Goal: Information Seeking & Learning: Learn about a topic

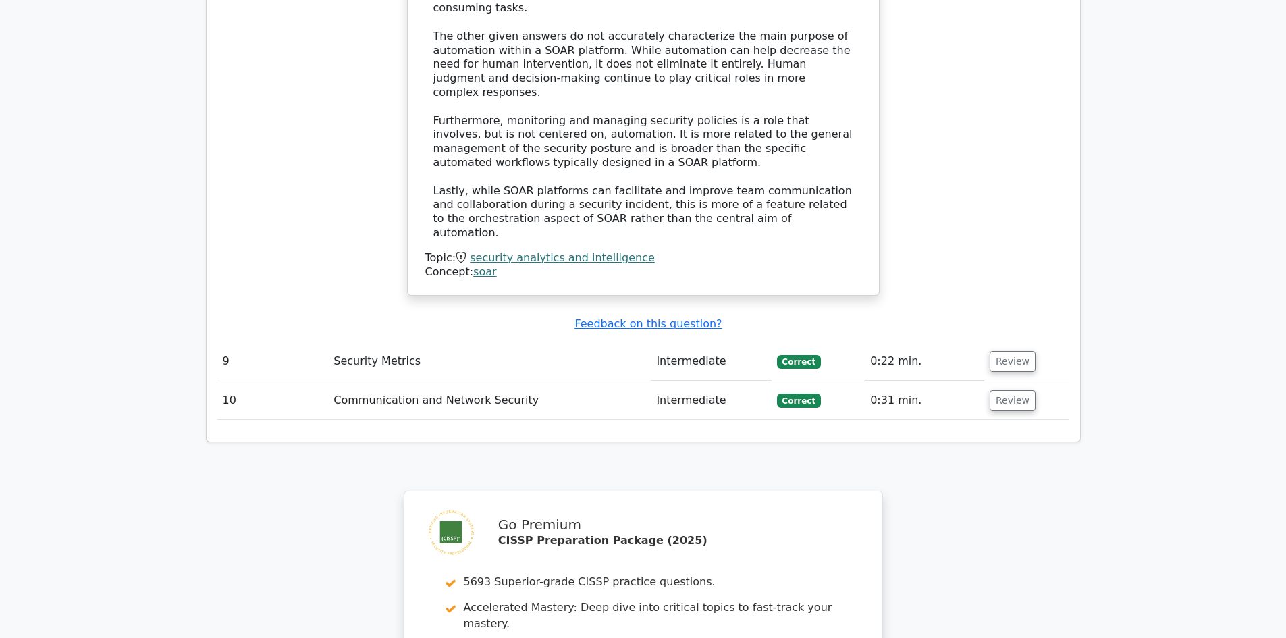
scroll to position [3671, 0]
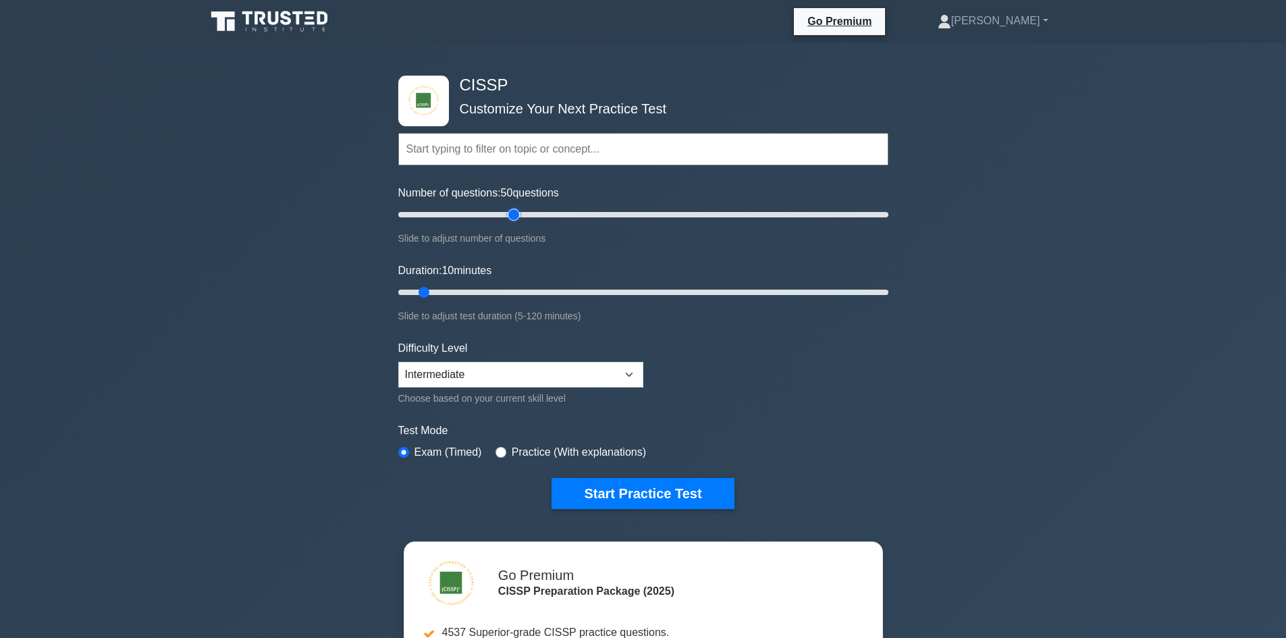
drag, startPoint x: 418, startPoint y: 215, endPoint x: 517, endPoint y: 212, distance: 99.3
type input "50"
click at [517, 212] on input "Number of questions: 50 questions" at bounding box center [643, 215] width 490 height 16
drag, startPoint x: 423, startPoint y: 294, endPoint x: 1032, endPoint y: 340, distance: 611.3
type input "120"
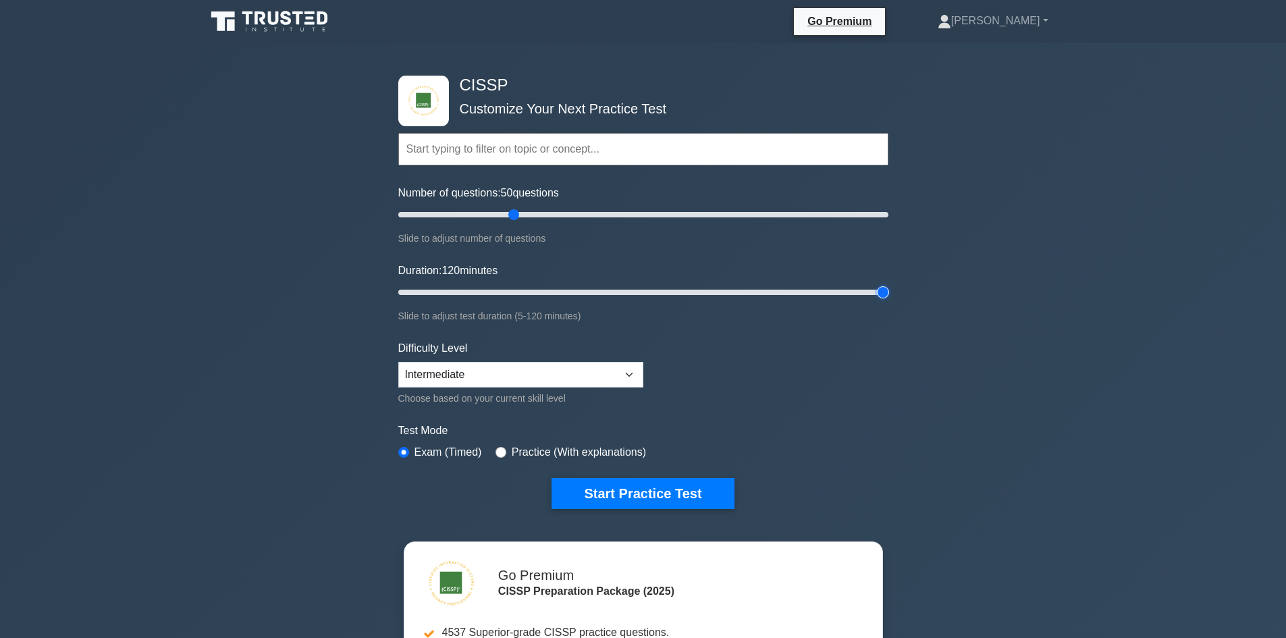
click at [888, 300] on input "Duration: 120 minutes" at bounding box center [643, 292] width 490 height 16
click at [709, 495] on button "Start Practice Test" at bounding box center [642, 493] width 182 height 31
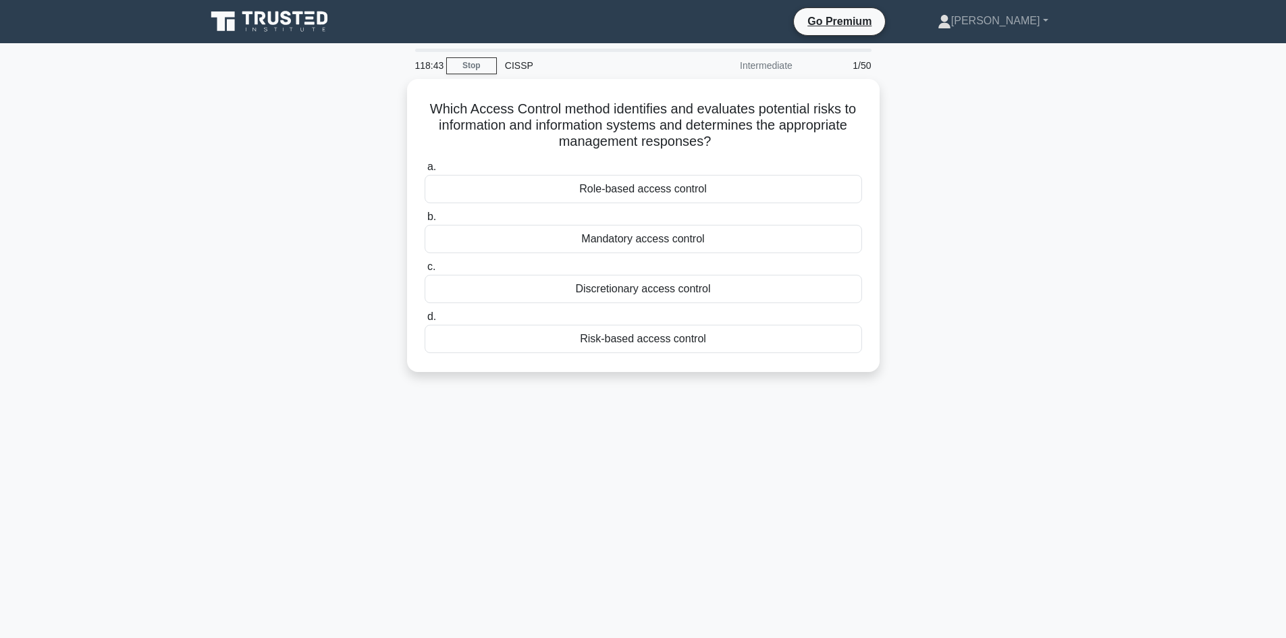
drag, startPoint x: 687, startPoint y: 495, endPoint x: 684, endPoint y: 484, distance: 12.0
click at [687, 495] on div "118:43 Stop CISSP Intermediate 1/50 Which Access Control method identifies and …" at bounding box center [643, 386] width 891 height 675
click at [598, 333] on div "Risk-based access control" at bounding box center [643, 335] width 437 height 28
click at [425, 318] on input "d. Risk-based access control" at bounding box center [425, 313] width 0 height 9
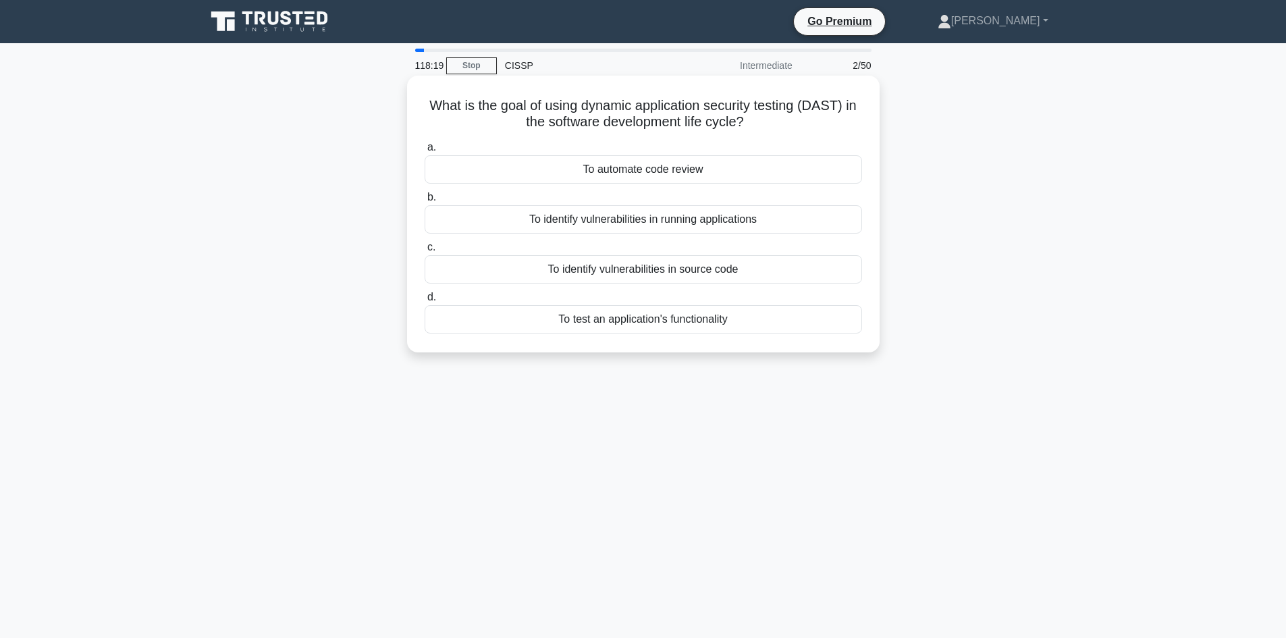
click at [680, 169] on div "To automate code review" at bounding box center [643, 169] width 437 height 28
click at [425, 152] on input "a. To automate code review" at bounding box center [425, 147] width 0 height 9
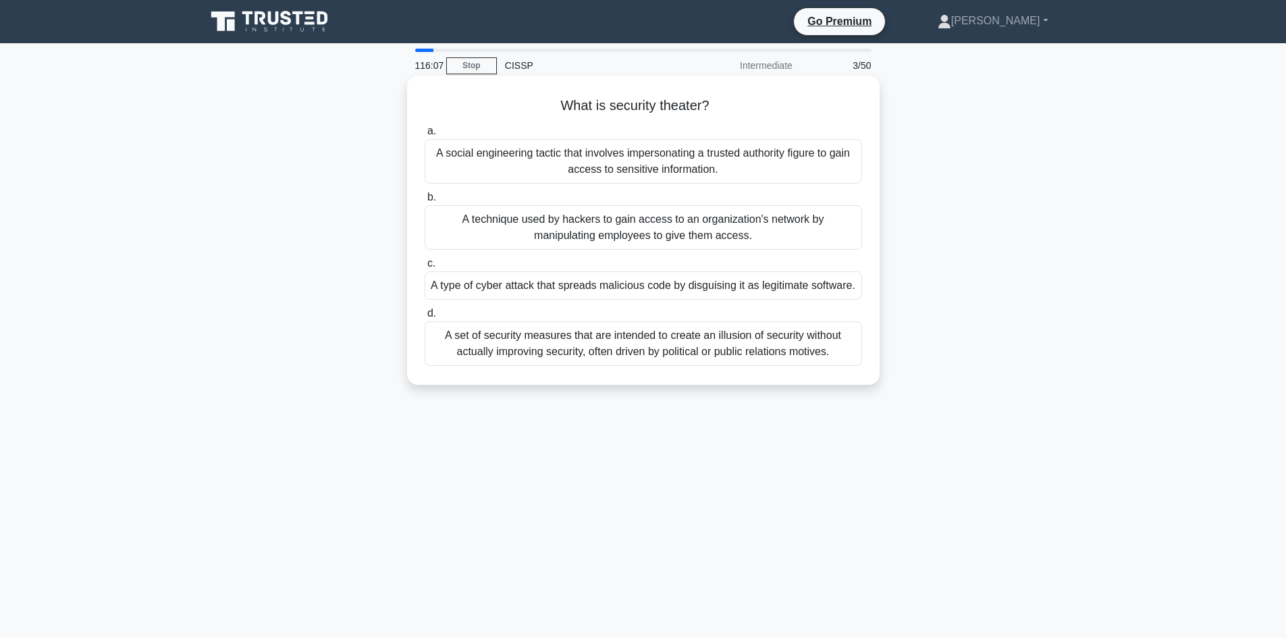
click at [547, 349] on div "A set of security measures that are intended to create an illusion of security …" at bounding box center [643, 343] width 437 height 45
click at [425, 318] on input "d. A set of security measures that are intended to create an illusion of securi…" at bounding box center [425, 313] width 0 height 9
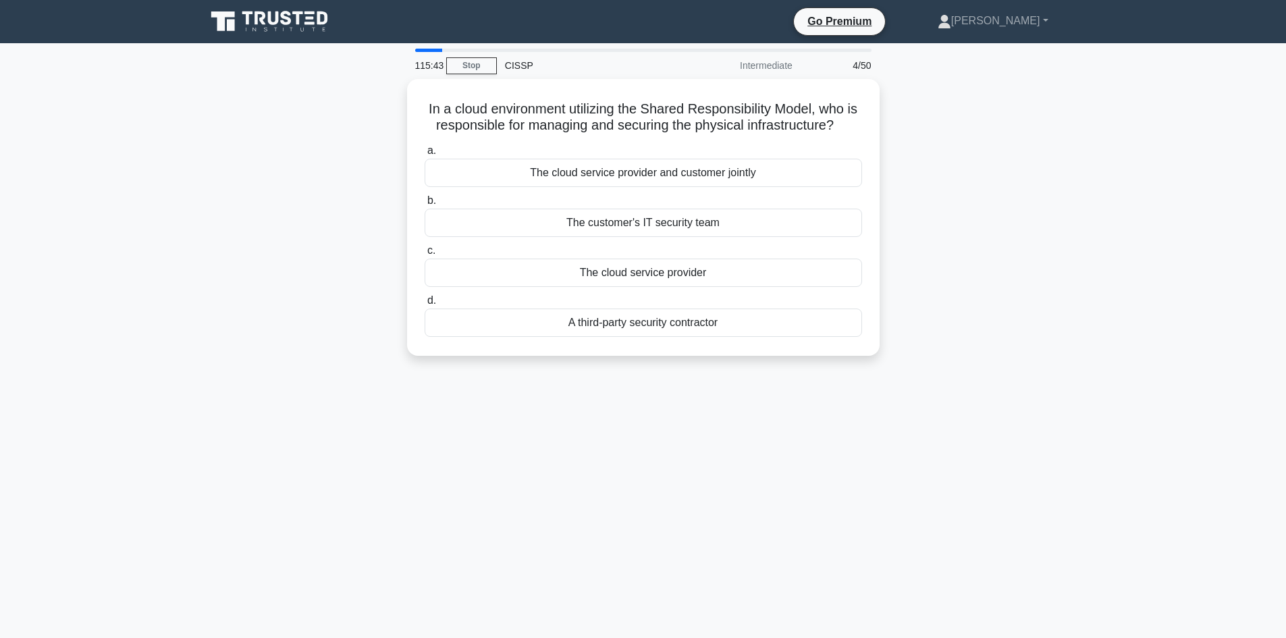
click at [694, 462] on div "115:43 Stop CISSP Intermediate 4/50 In a cloud environment utilizing the Shared…" at bounding box center [643, 386] width 891 height 675
click at [622, 284] on div "The cloud service provider" at bounding box center [643, 269] width 437 height 28
click at [425, 252] on input "c. The cloud service provider" at bounding box center [425, 247] width 0 height 9
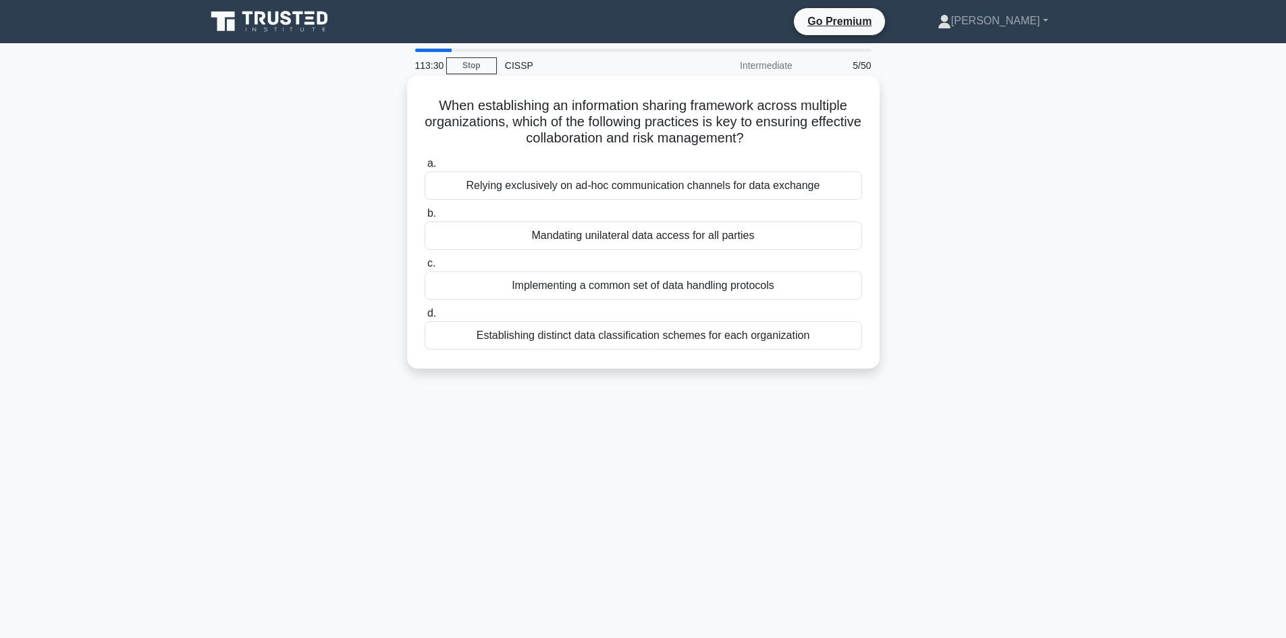
click at [755, 340] on div "Establishing distinct data classification schemes for each organization" at bounding box center [643, 335] width 437 height 28
click at [425, 318] on input "d. Establishing distinct data classification schemes for each organization" at bounding box center [425, 313] width 0 height 9
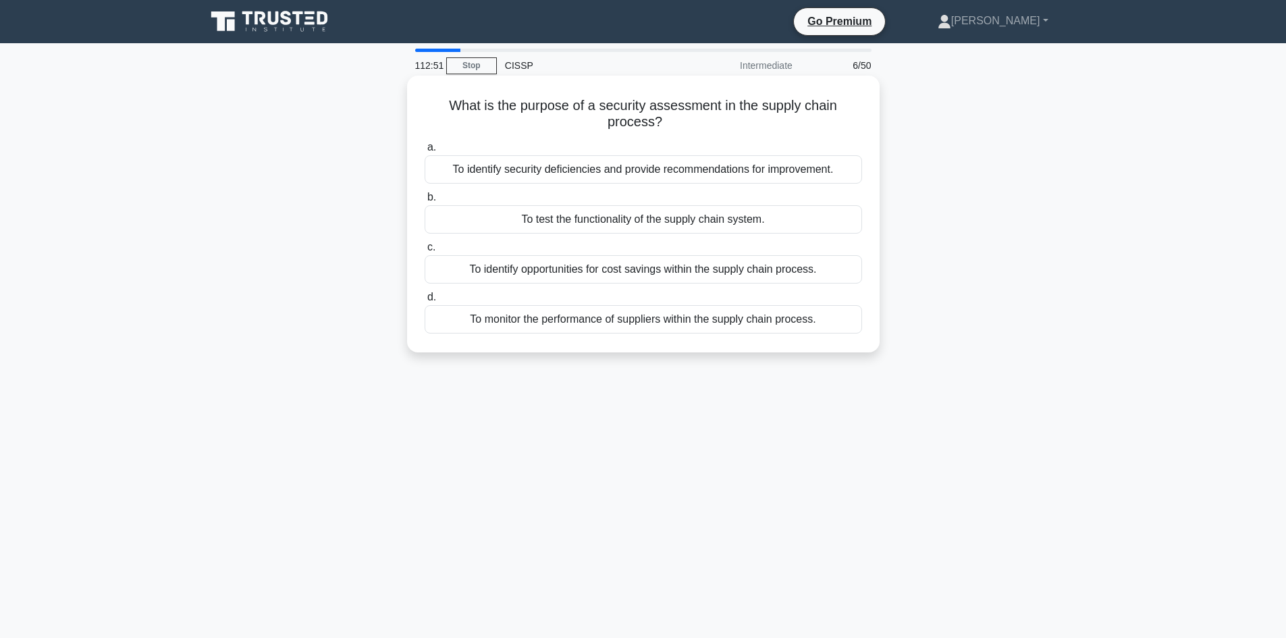
click at [600, 171] on div "To identify security deficiencies and provide recommendations for improvement." at bounding box center [643, 169] width 437 height 28
click at [425, 152] on input "a. To identify security deficiencies and provide recommendations for improvemen…" at bounding box center [425, 147] width 0 height 9
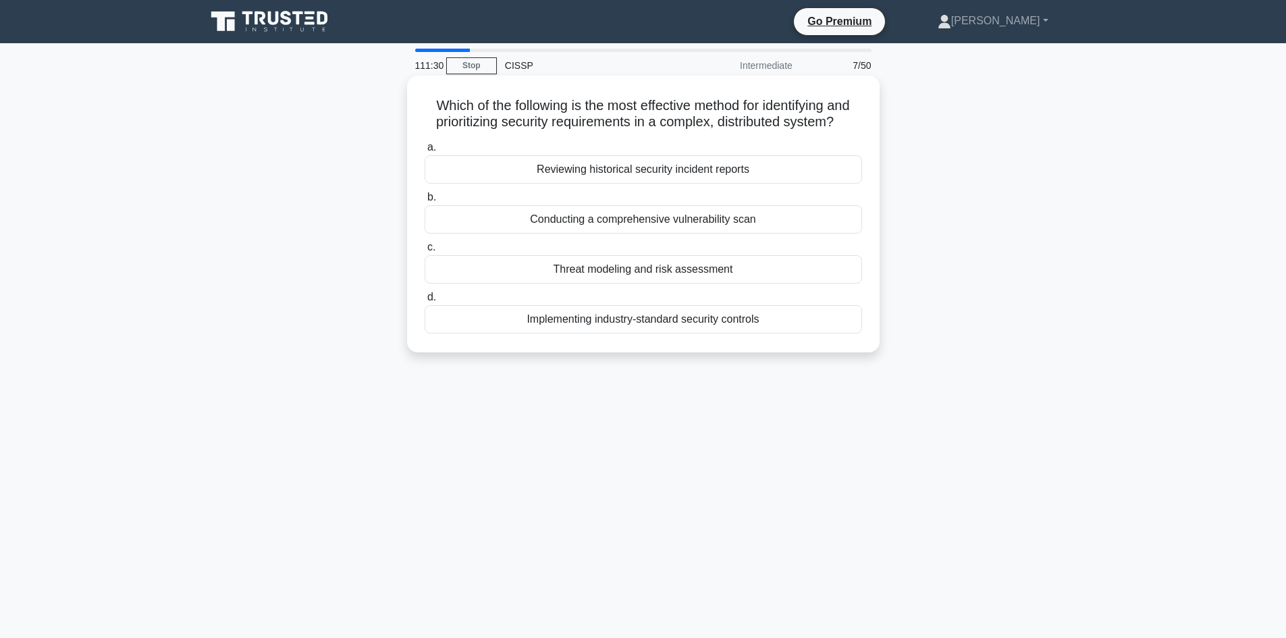
click at [736, 272] on div "Threat modeling and risk assessment" at bounding box center [643, 269] width 437 height 28
click at [425, 252] on input "c. Threat modeling and risk assessment" at bounding box center [425, 247] width 0 height 9
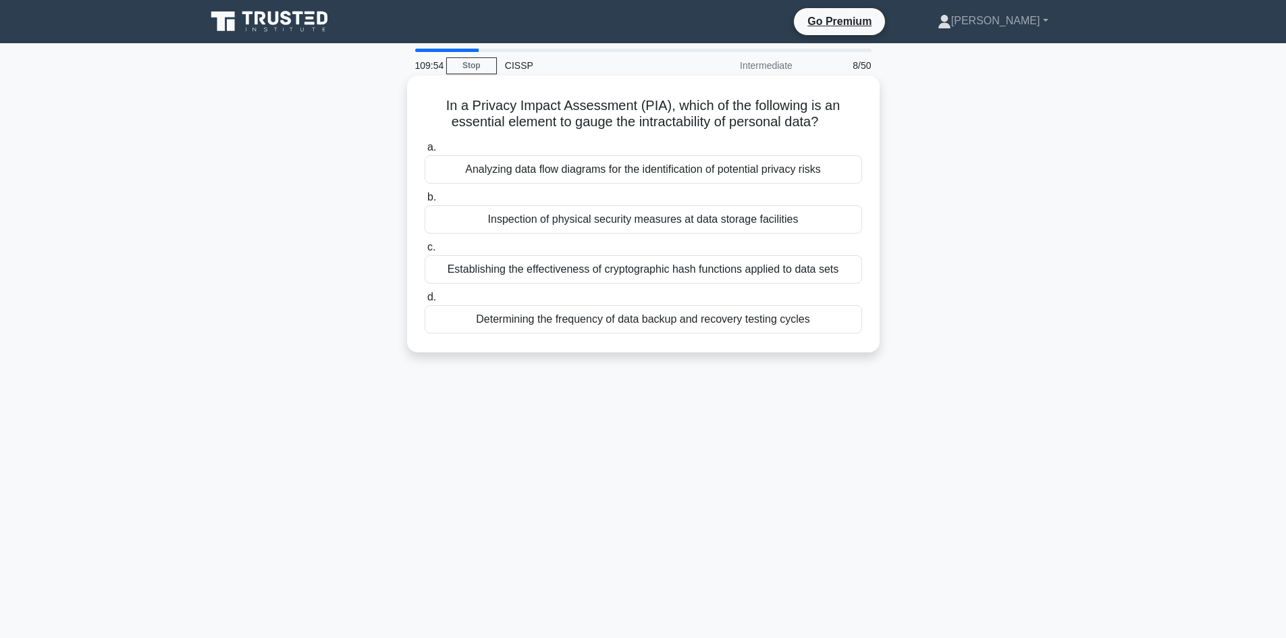
click at [755, 273] on div "Establishing the effectiveness of cryptographic hash functions applied to data …" at bounding box center [643, 269] width 437 height 28
click at [425, 252] on input "c. Establishing the effectiveness of cryptographic hash functions applied to da…" at bounding box center [425, 247] width 0 height 9
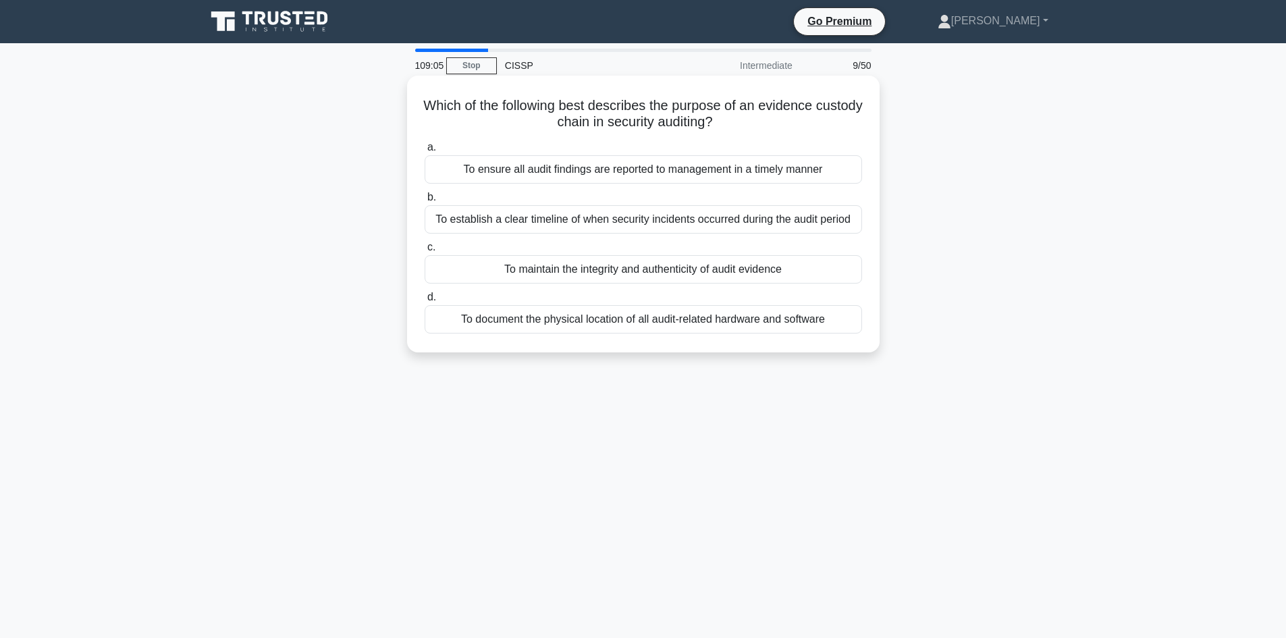
click at [745, 271] on div "To maintain the integrity and authenticity of audit evidence" at bounding box center [643, 269] width 437 height 28
click at [425, 252] on input "c. To maintain the integrity and authenticity of audit evidence" at bounding box center [425, 247] width 0 height 9
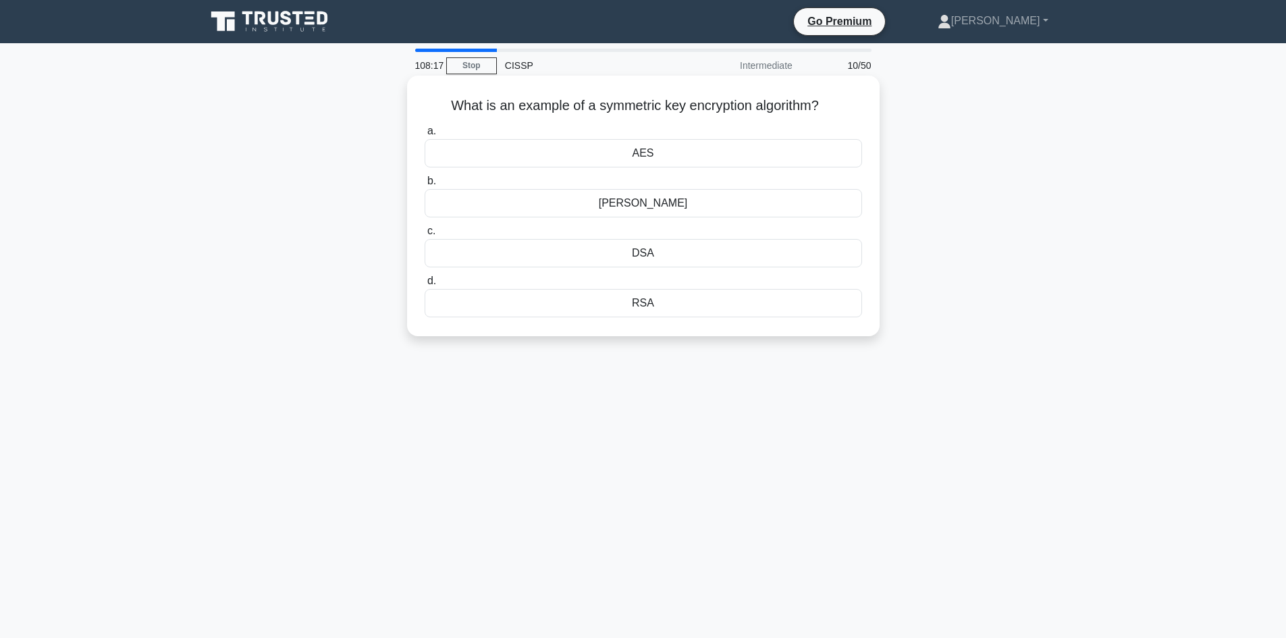
click at [638, 155] on div "AES" at bounding box center [643, 153] width 437 height 28
click at [425, 136] on input "a. AES" at bounding box center [425, 131] width 0 height 9
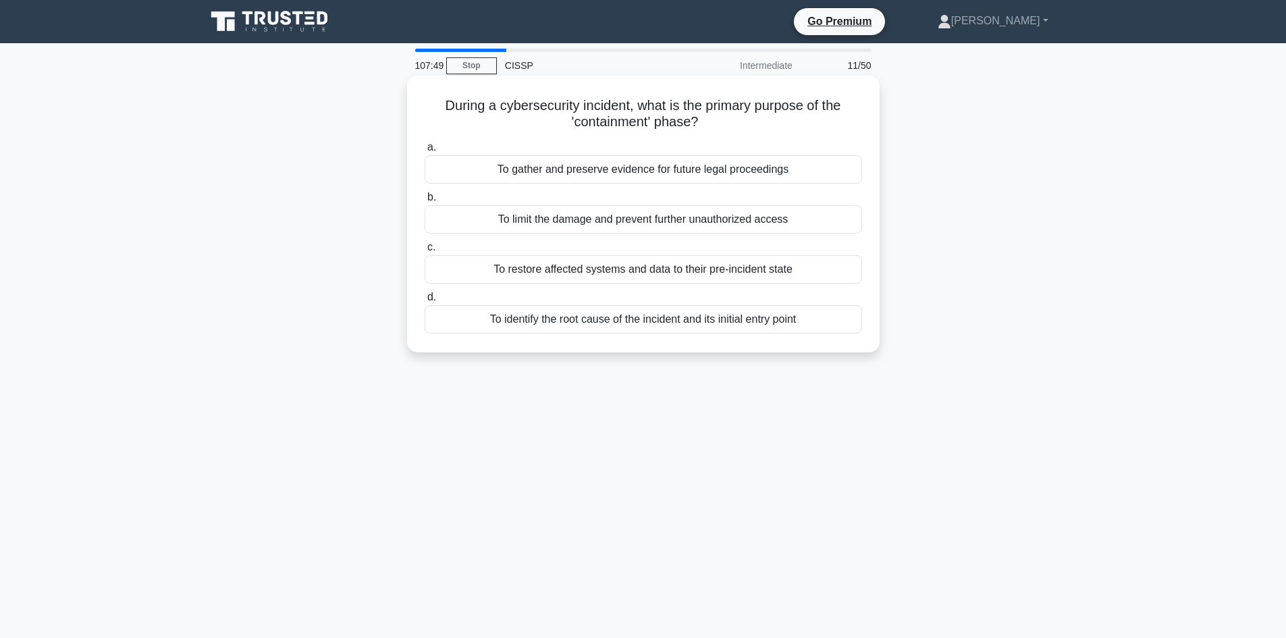
click at [695, 223] on div "To limit the damage and prevent further unauthorized access" at bounding box center [643, 219] width 437 height 28
click at [425, 202] on input "b. To limit the damage and prevent further unauthorized access" at bounding box center [425, 197] width 0 height 9
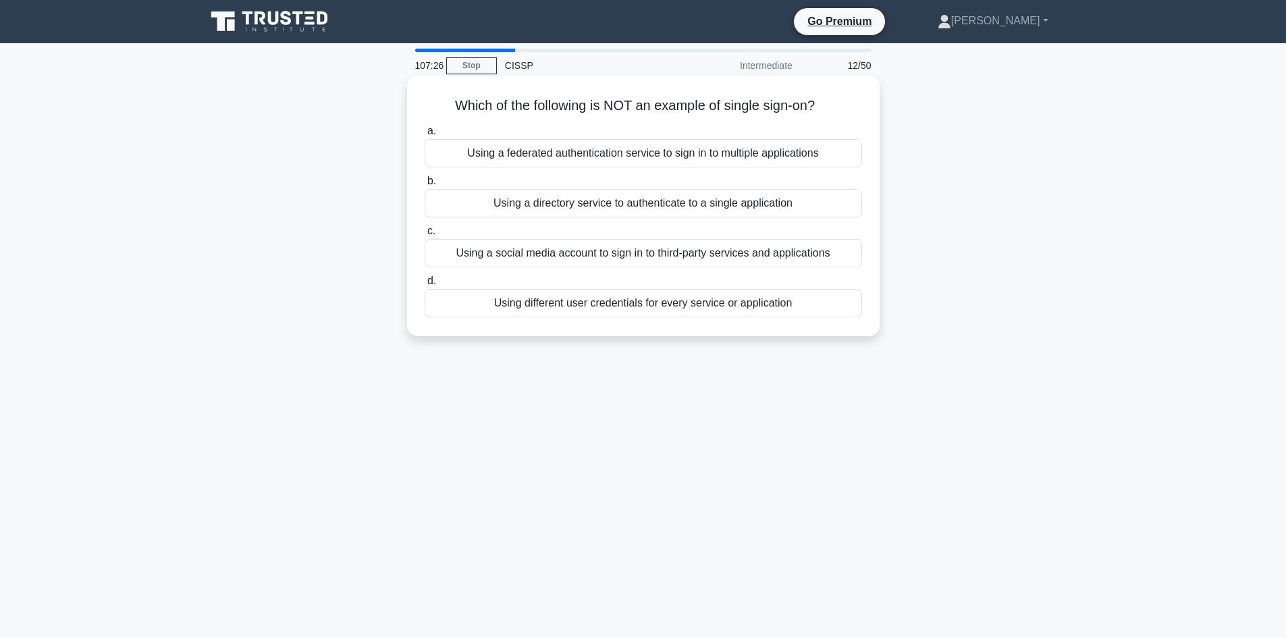
click at [686, 304] on div "Using different user credentials for every service or application" at bounding box center [643, 303] width 437 height 28
click at [425, 286] on input "d. Using different user credentials for every service or application" at bounding box center [425, 281] width 0 height 9
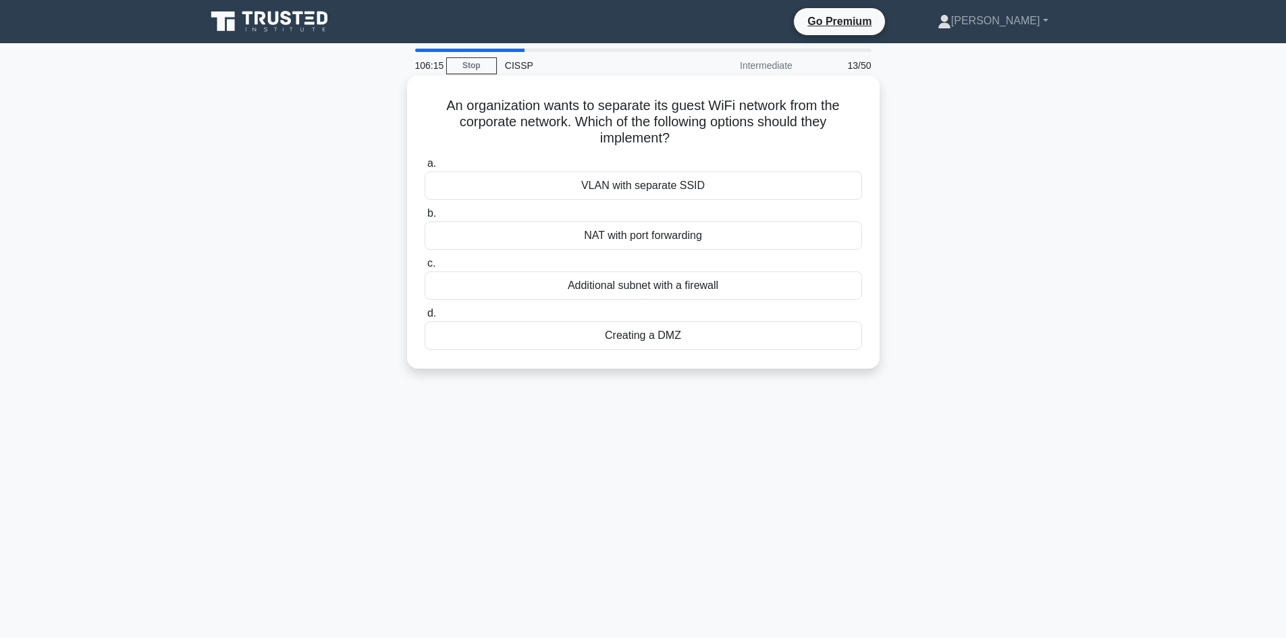
click at [664, 289] on div "Additional subnet with a firewall" at bounding box center [643, 285] width 437 height 28
click at [425, 268] on input "c. Additional subnet with a firewall" at bounding box center [425, 263] width 0 height 9
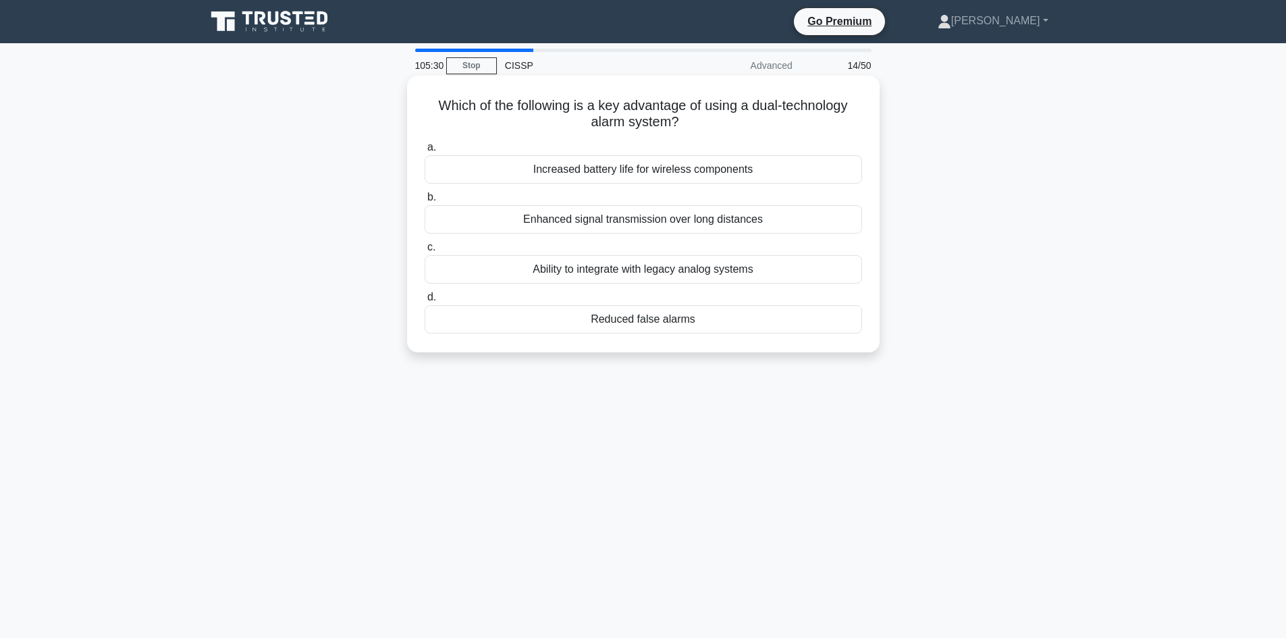
click at [692, 318] on div "Reduced false alarms" at bounding box center [643, 319] width 437 height 28
click at [425, 302] on input "d. Reduced false alarms" at bounding box center [425, 297] width 0 height 9
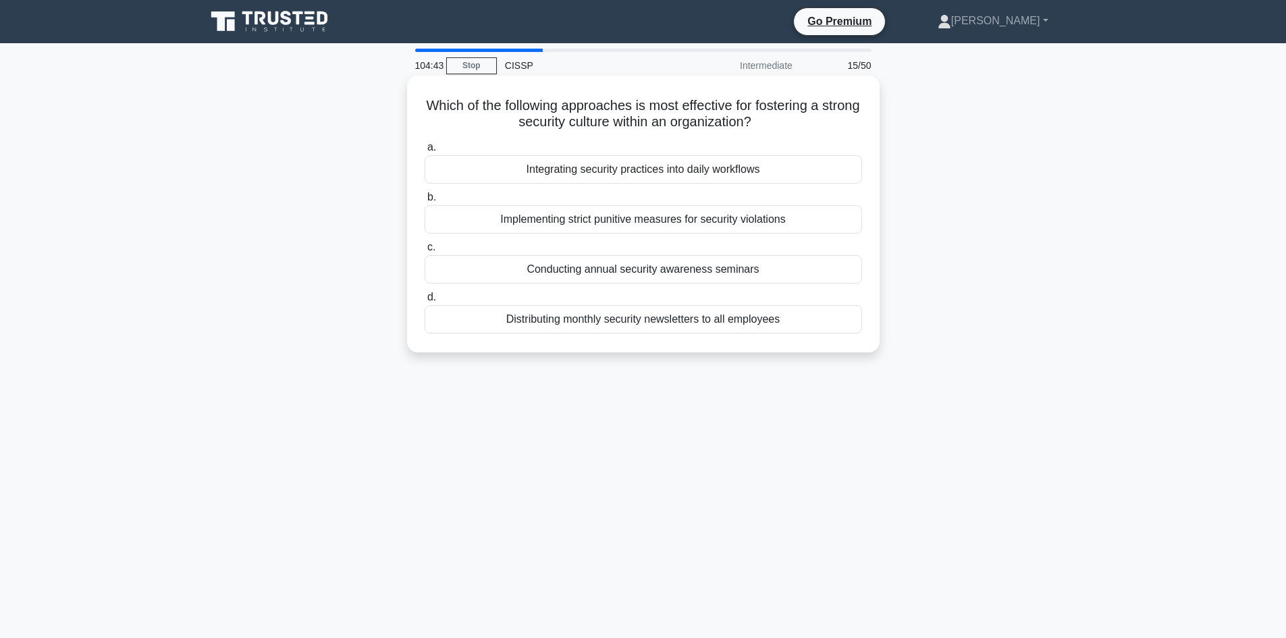
click at [715, 172] on div "Integrating security practices into daily workflows" at bounding box center [643, 169] width 437 height 28
click at [425, 152] on input "a. Integrating security practices into daily workflows" at bounding box center [425, 147] width 0 height 9
click at [639, 219] on div "Ensuring timely updates are communicated to relevant stakeholders." at bounding box center [643, 219] width 437 height 28
click at [425, 202] on input "b. Ensuring timely updates are communicated to relevant stakeholders." at bounding box center [425, 197] width 0 height 9
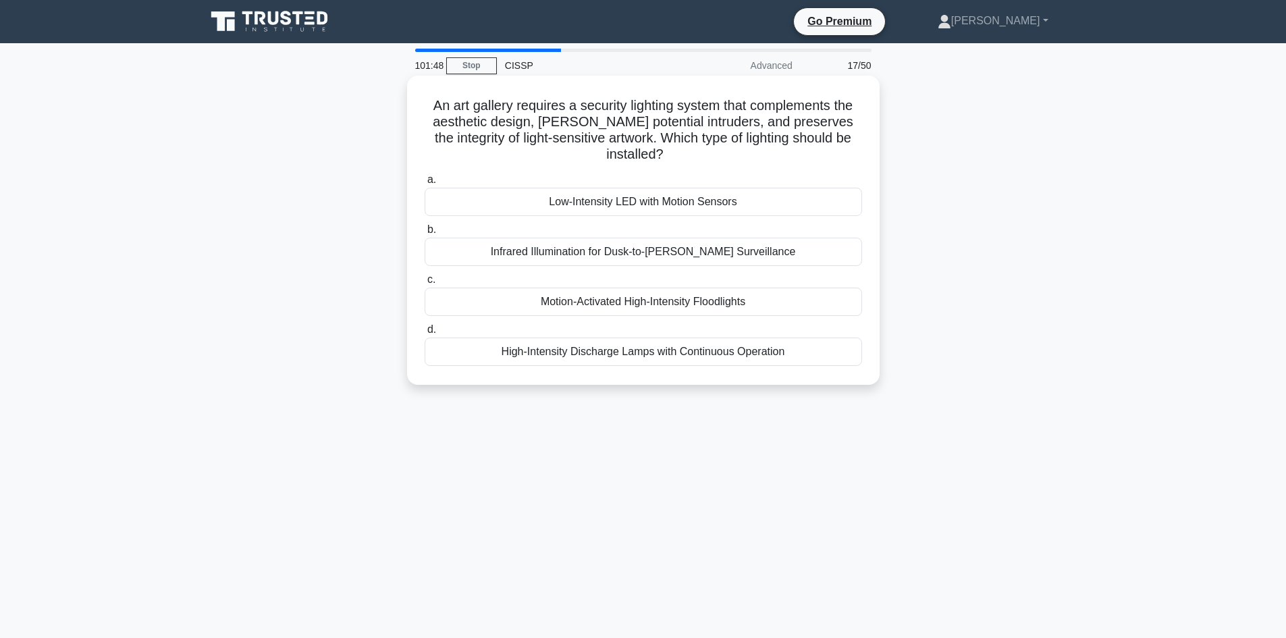
click at [701, 304] on div "Motion-Activated High-Intensity Floodlights" at bounding box center [643, 302] width 437 height 28
click at [425, 284] on input "c. Motion-Activated High-Intensity Floodlights" at bounding box center [425, 279] width 0 height 9
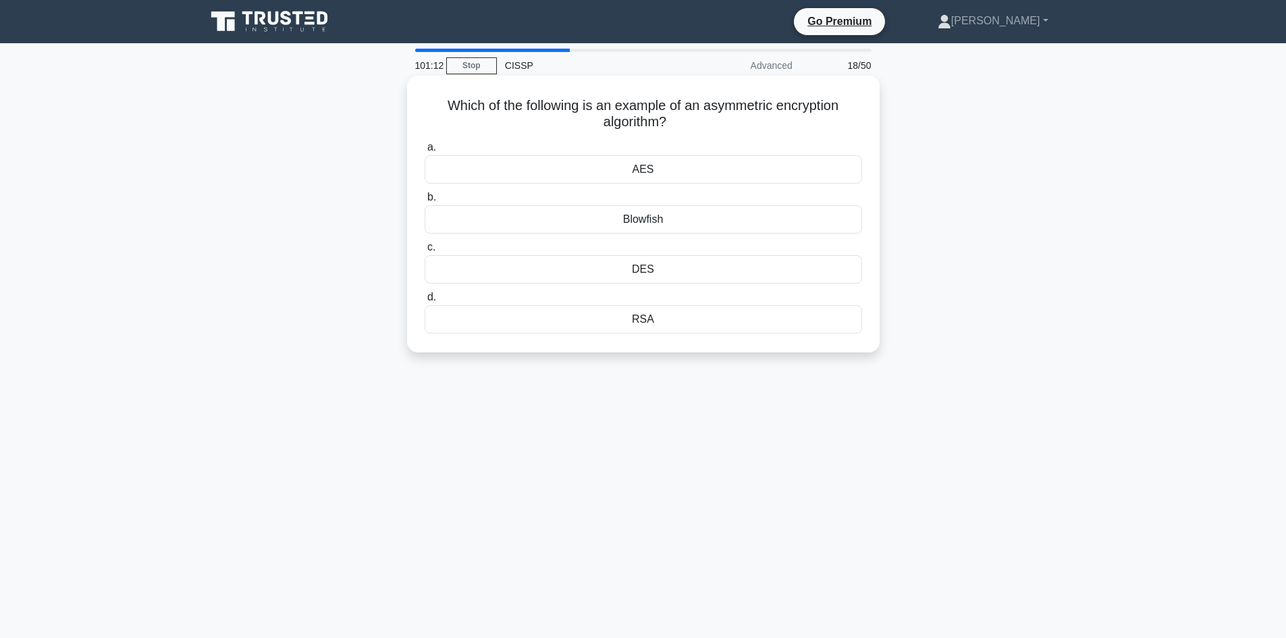
click at [647, 317] on div "RSA" at bounding box center [643, 319] width 437 height 28
click at [425, 302] on input "d. RSA" at bounding box center [425, 297] width 0 height 9
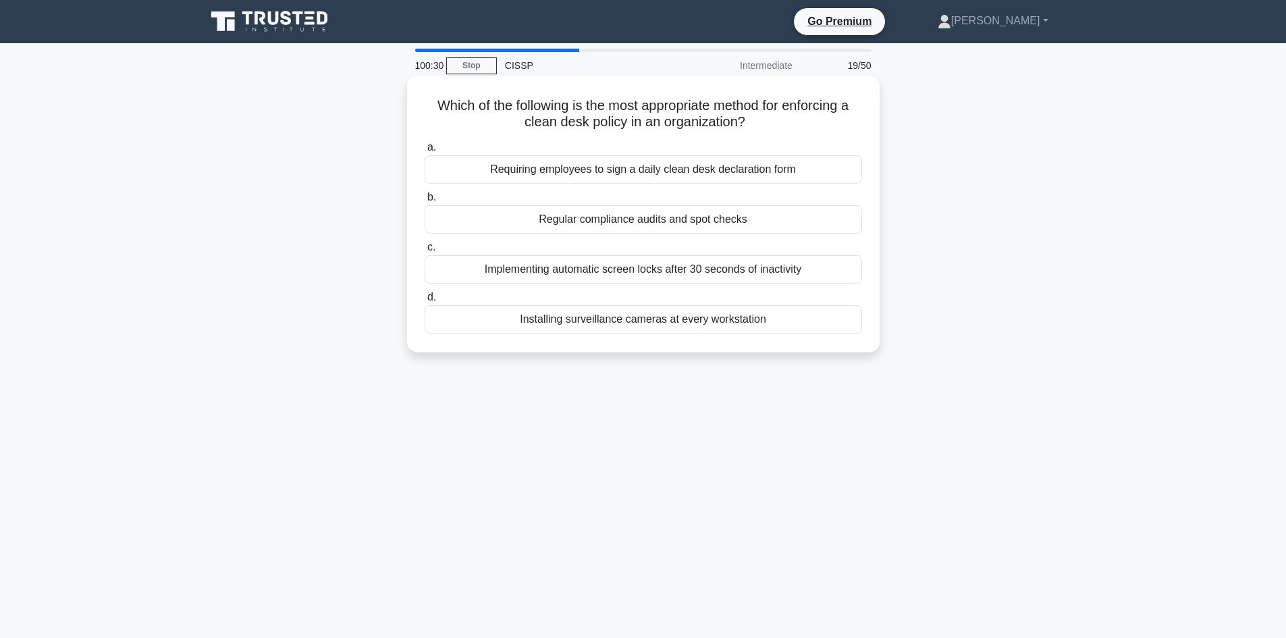
drag, startPoint x: 803, startPoint y: 322, endPoint x: 412, endPoint y: 107, distance: 446.2
click at [412, 107] on div "Which of the following is the most appropriate method for enforcing a clean des…" at bounding box center [643, 214] width 462 height 266
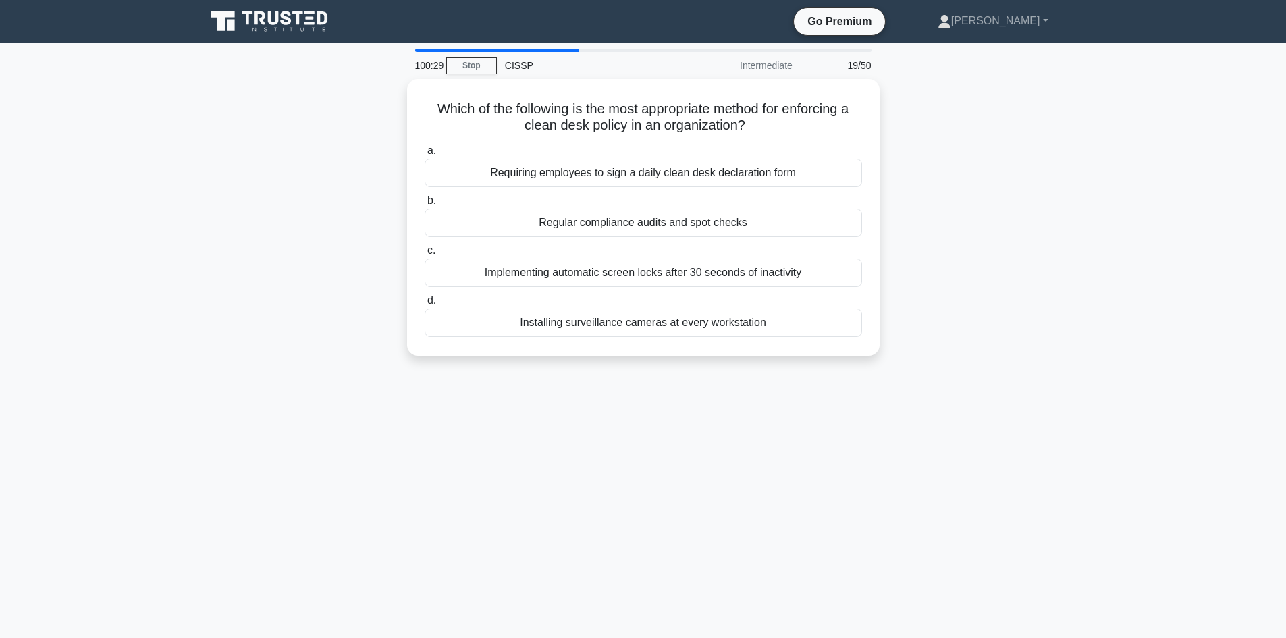
copy div "Which of the following is the most appropriate method for enforcing a clean des…"
click at [905, 454] on div "100:24 Stop CISSP Intermediate 19/50 Which of the following is the most appropr…" at bounding box center [643, 386] width 891 height 675
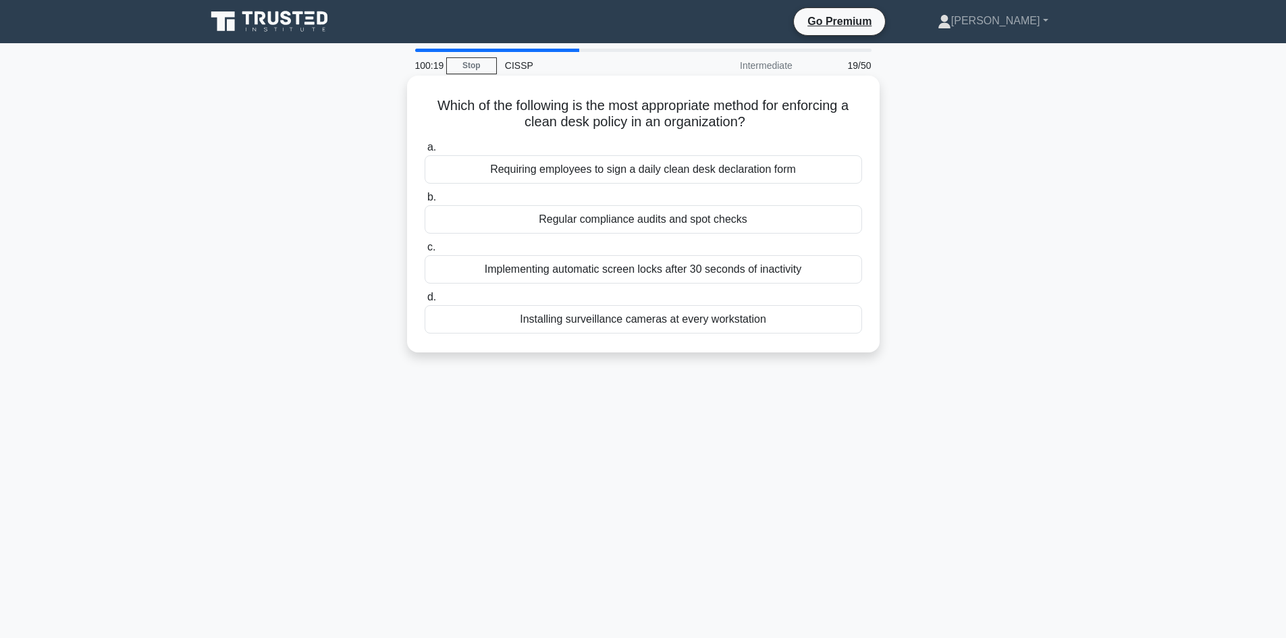
click at [697, 214] on div "Regular compliance audits and spot checks" at bounding box center [643, 219] width 437 height 28
click at [425, 202] on input "b. Regular compliance audits and spot checks" at bounding box center [425, 197] width 0 height 9
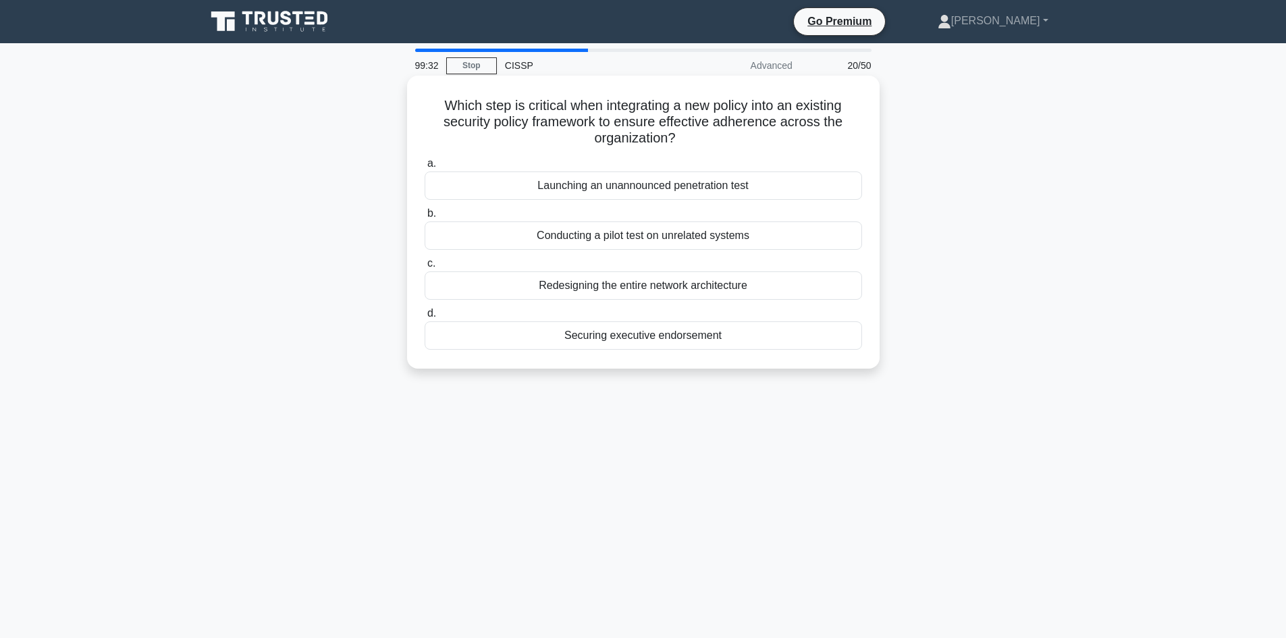
click at [684, 336] on div "Securing executive endorsement" at bounding box center [643, 335] width 437 height 28
click at [425, 318] on input "d. Securing executive endorsement" at bounding box center [425, 313] width 0 height 9
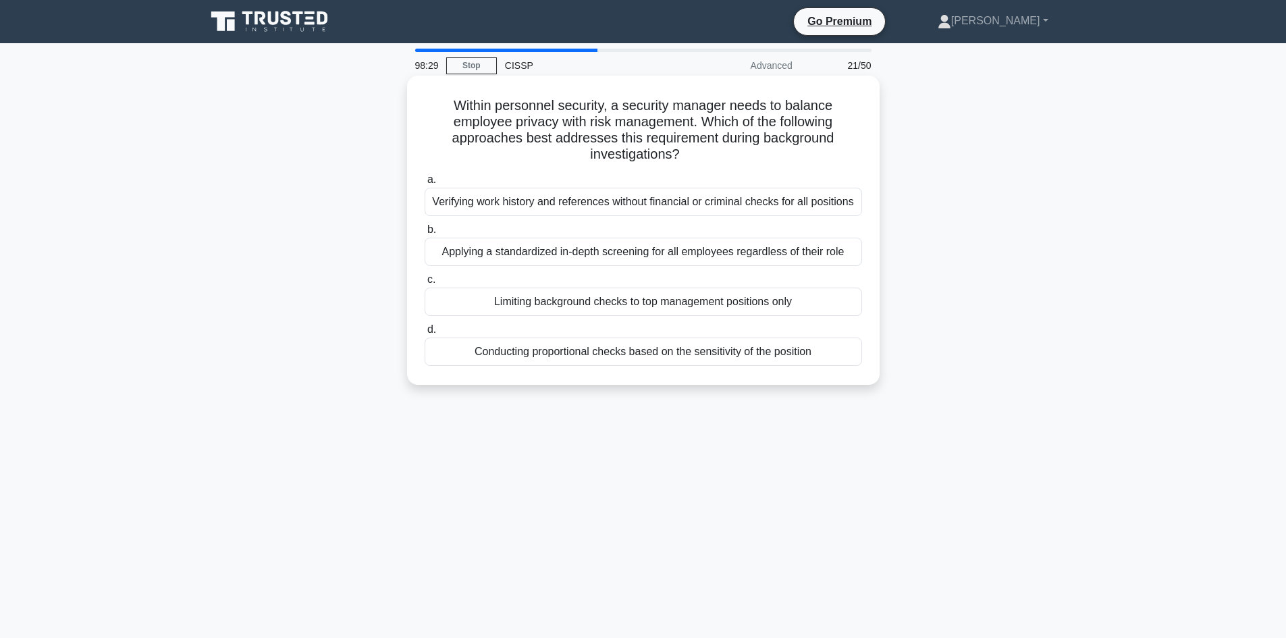
click at [711, 256] on div "Applying a standardized in-depth screening for all employees regardless of thei…" at bounding box center [643, 252] width 437 height 28
click at [425, 234] on input "b. Applying a standardized in-depth screening for all employees regardless of t…" at bounding box center [425, 229] width 0 height 9
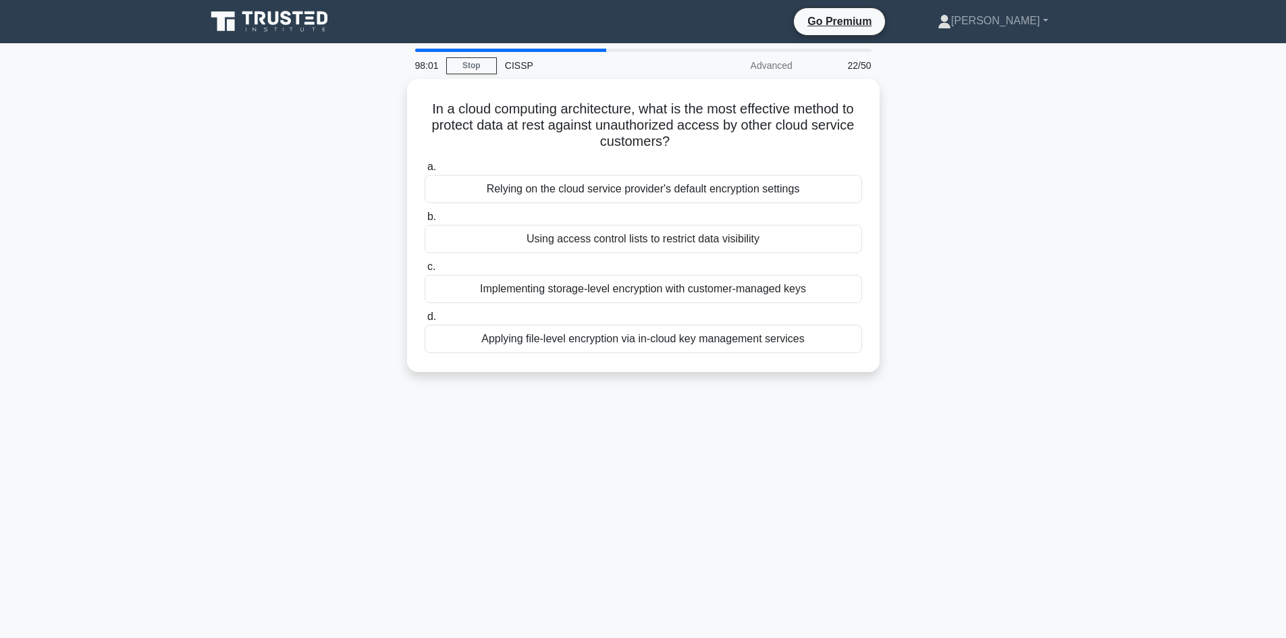
click at [1055, 409] on div "98:01 Stop CISSP Advanced 22/50 In a cloud computing architecture, what is the …" at bounding box center [643, 386] width 891 height 675
click at [544, 340] on div "Applying file-level encryption via in-cloud key management services" at bounding box center [643, 335] width 437 height 28
click at [425, 318] on input "d. Applying file-level encryption via in-cloud key management services" at bounding box center [425, 313] width 0 height 9
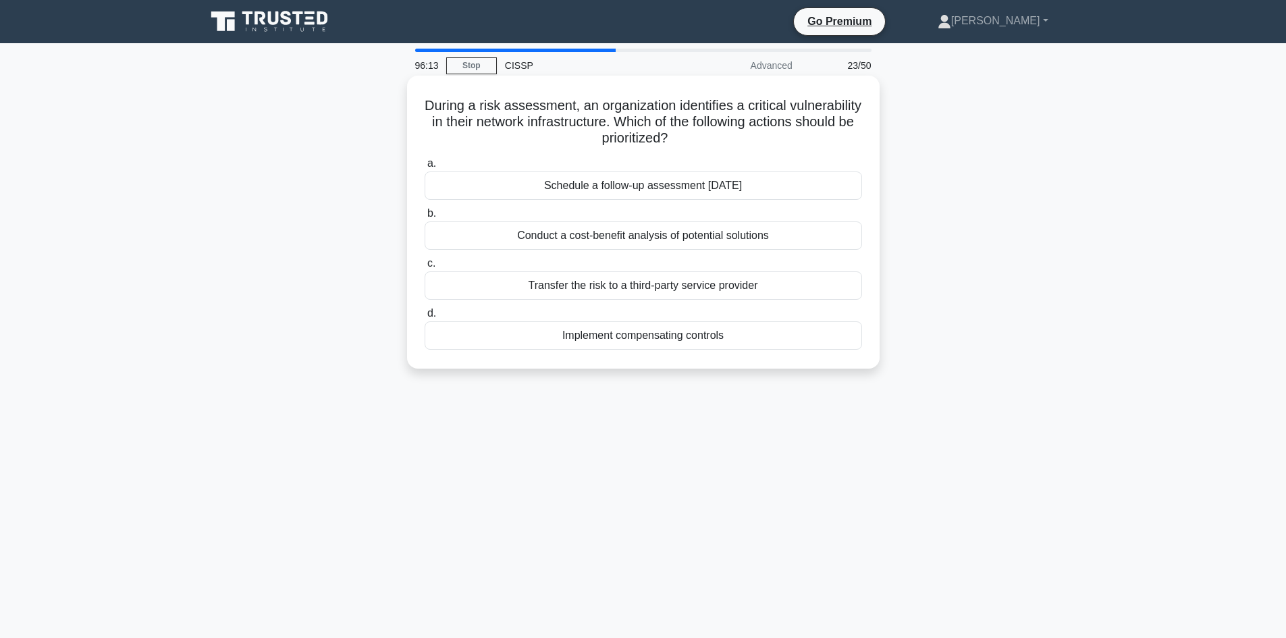
click at [590, 339] on div "Implement compensating controls" at bounding box center [643, 335] width 437 height 28
click at [425, 318] on input "d. Implement compensating controls" at bounding box center [425, 313] width 0 height 9
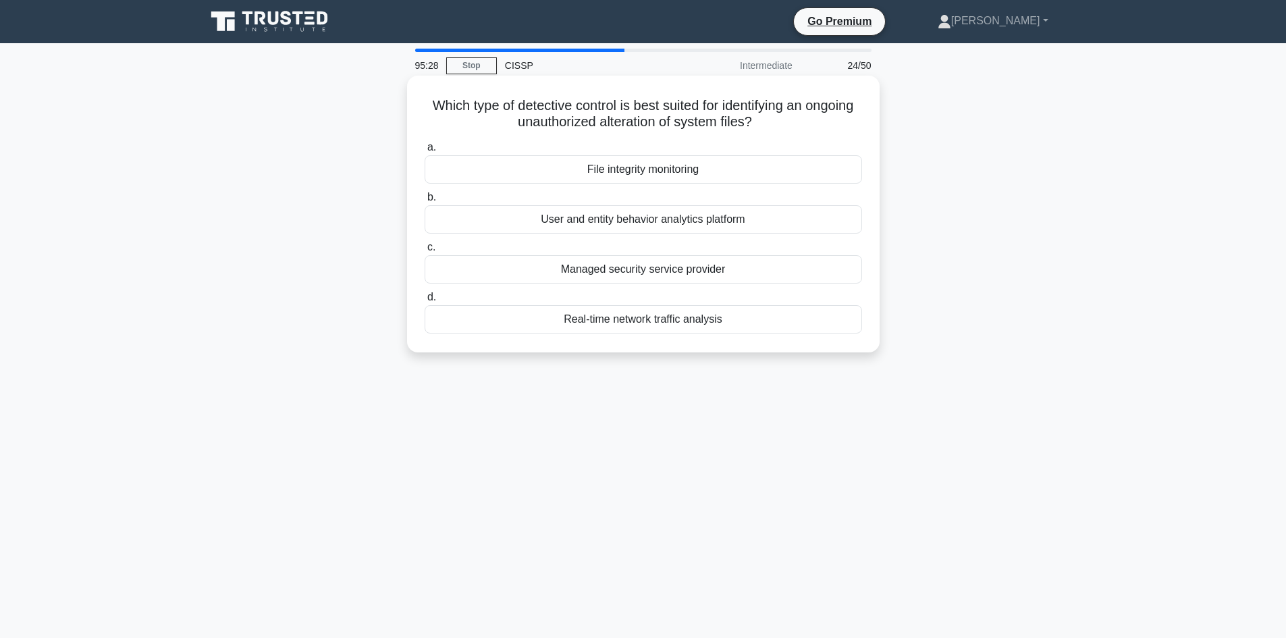
click at [696, 171] on div "File integrity monitoring" at bounding box center [643, 169] width 437 height 28
click at [425, 152] on input "a. File integrity monitoring" at bounding box center [425, 147] width 0 height 9
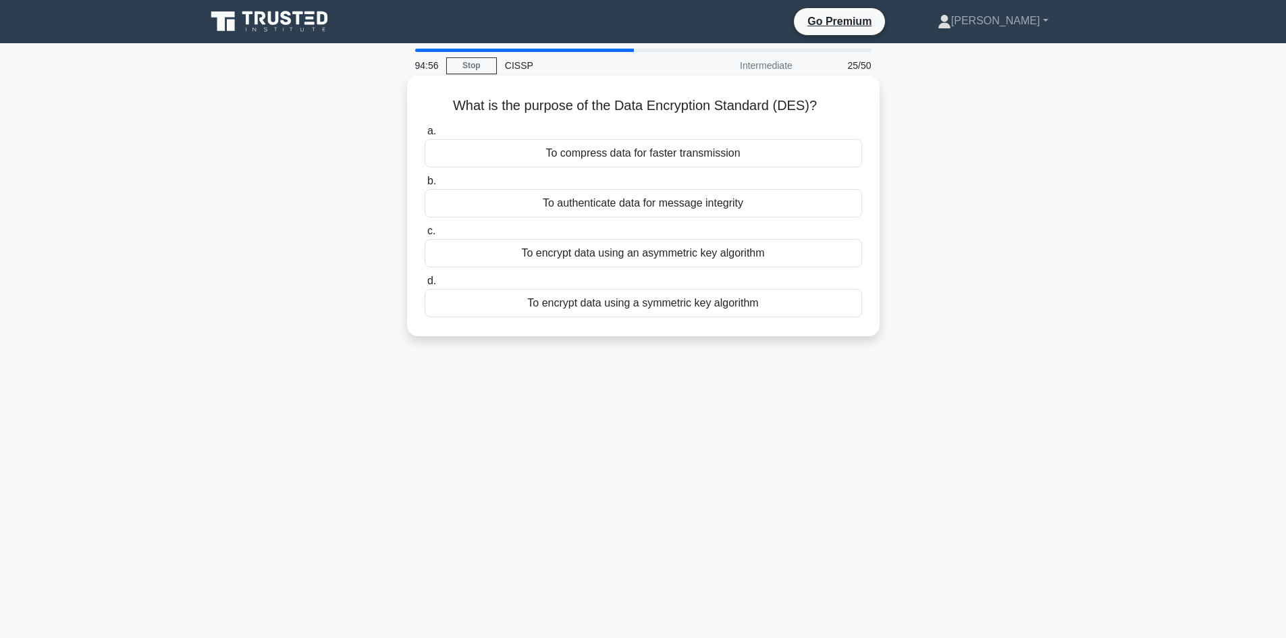
click at [698, 306] on div "To encrypt data using a symmetric key algorithm" at bounding box center [643, 303] width 437 height 28
click at [425, 286] on input "d. To encrypt data using a symmetric key algorithm" at bounding box center [425, 281] width 0 height 9
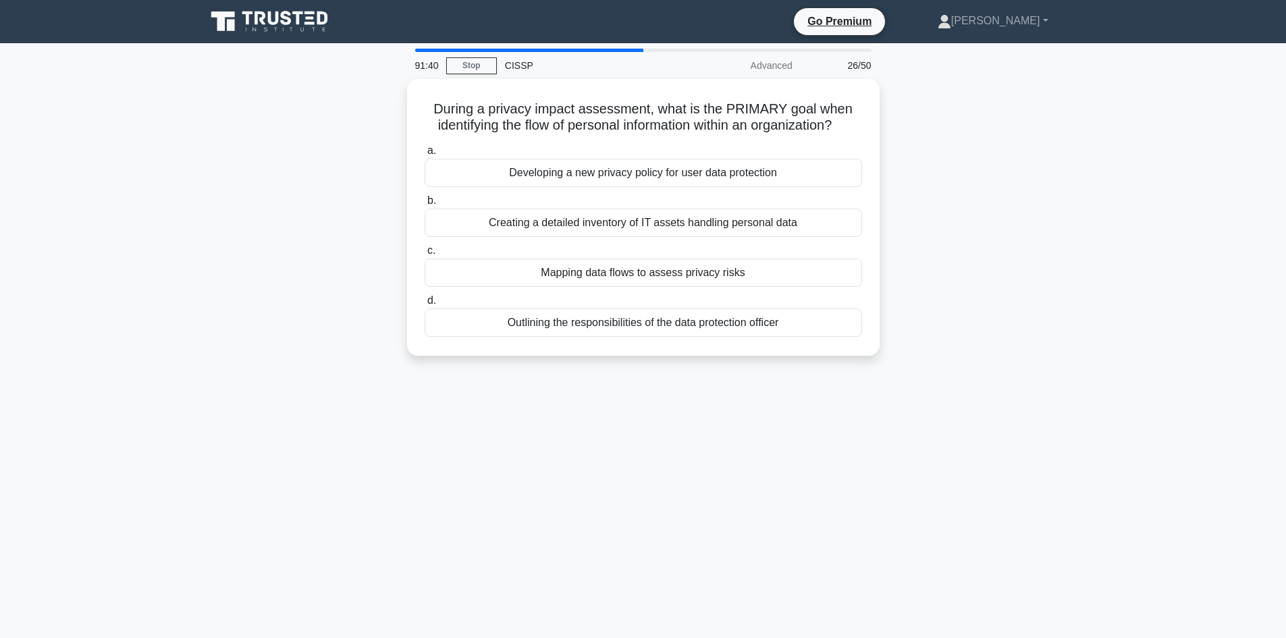
drag, startPoint x: 1035, startPoint y: 510, endPoint x: 372, endPoint y: 109, distance: 775.3
click at [372, 109] on div "91:40 Stop CISSP Advanced 26/50 During a privacy impact assessment, what is the…" at bounding box center [643, 386] width 891 height 675
copy div "During a privacy impact assessment, what is the PRIMARY goal when identifying t…"
click at [1071, 324] on div "During a privacy impact assessment, what is the PRIMARY goal when identifying t…" at bounding box center [643, 225] width 891 height 293
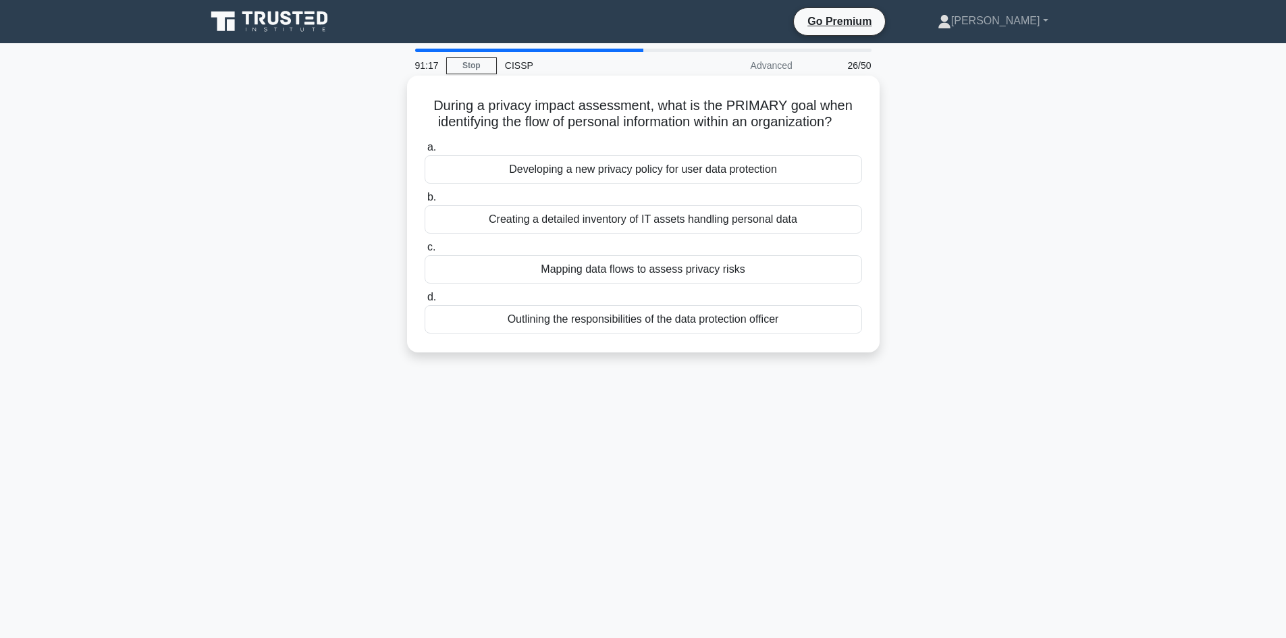
click at [576, 273] on div "Mapping data flows to assess privacy risks" at bounding box center [643, 269] width 437 height 28
click at [425, 252] on input "c. Mapping data flows to assess privacy risks" at bounding box center [425, 247] width 0 height 9
click at [767, 214] on div "Regularly testing restoration from backup media" at bounding box center [643, 219] width 437 height 28
click at [425, 202] on input "b. Regularly testing restoration from backup media" at bounding box center [425, 197] width 0 height 9
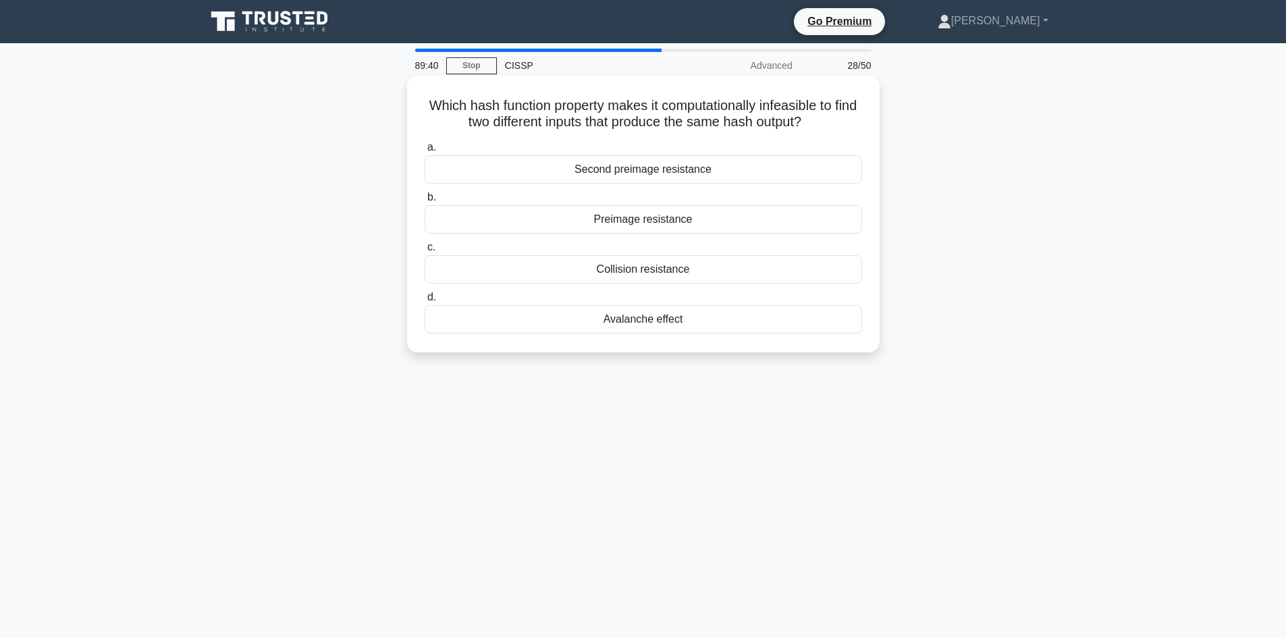
click at [636, 269] on div "Collision resistance" at bounding box center [643, 269] width 437 height 28
click at [425, 252] on input "c. Collision resistance" at bounding box center [425, 247] width 0 height 9
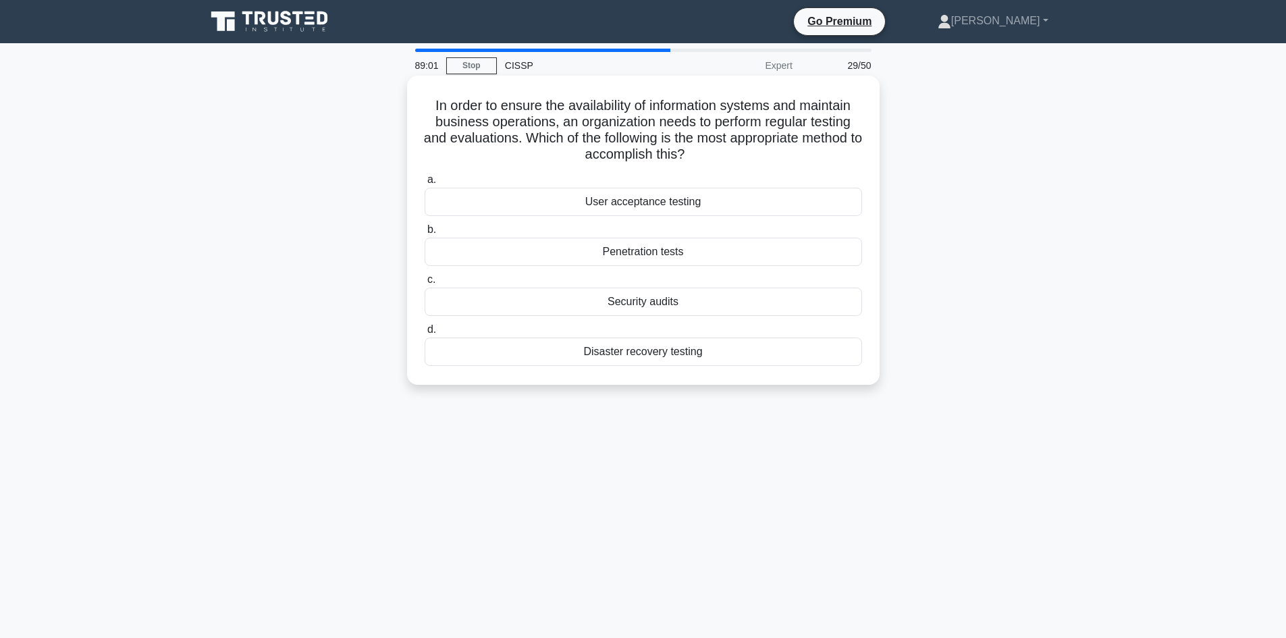
click at [648, 351] on div "Disaster recovery testing" at bounding box center [643, 352] width 437 height 28
click at [425, 334] on input "d. Disaster recovery testing" at bounding box center [425, 329] width 0 height 9
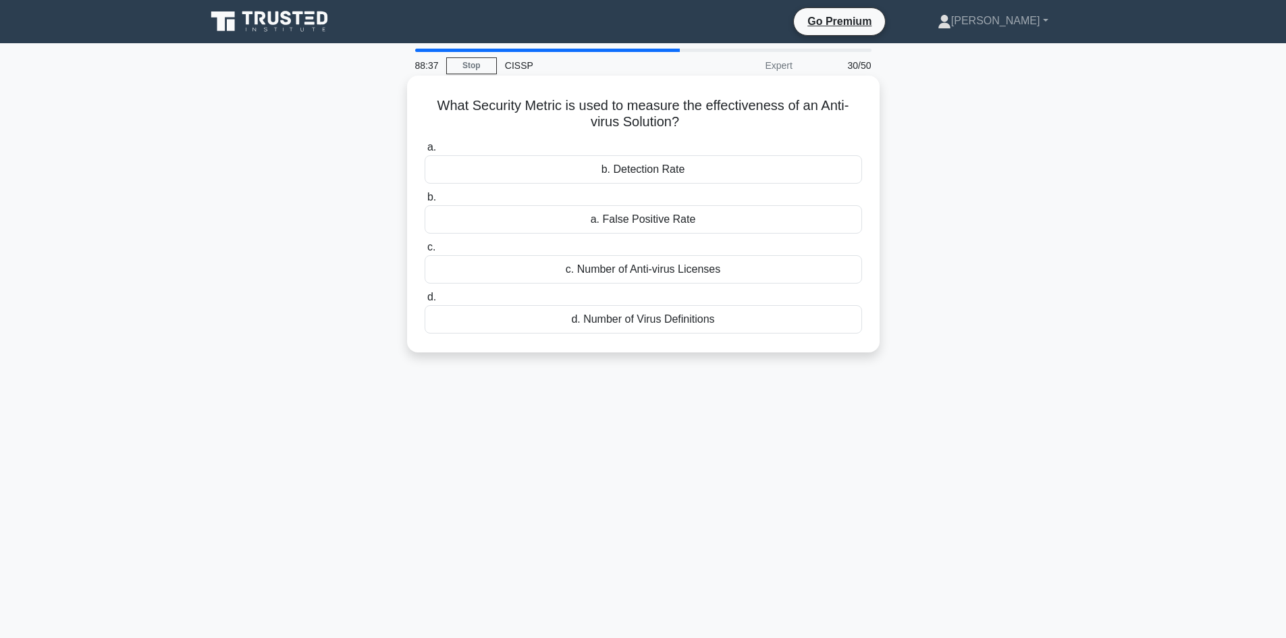
click at [654, 172] on div "b. Detection Rate" at bounding box center [643, 169] width 437 height 28
click at [425, 152] on input "a. b. Detection Rate" at bounding box center [425, 147] width 0 height 9
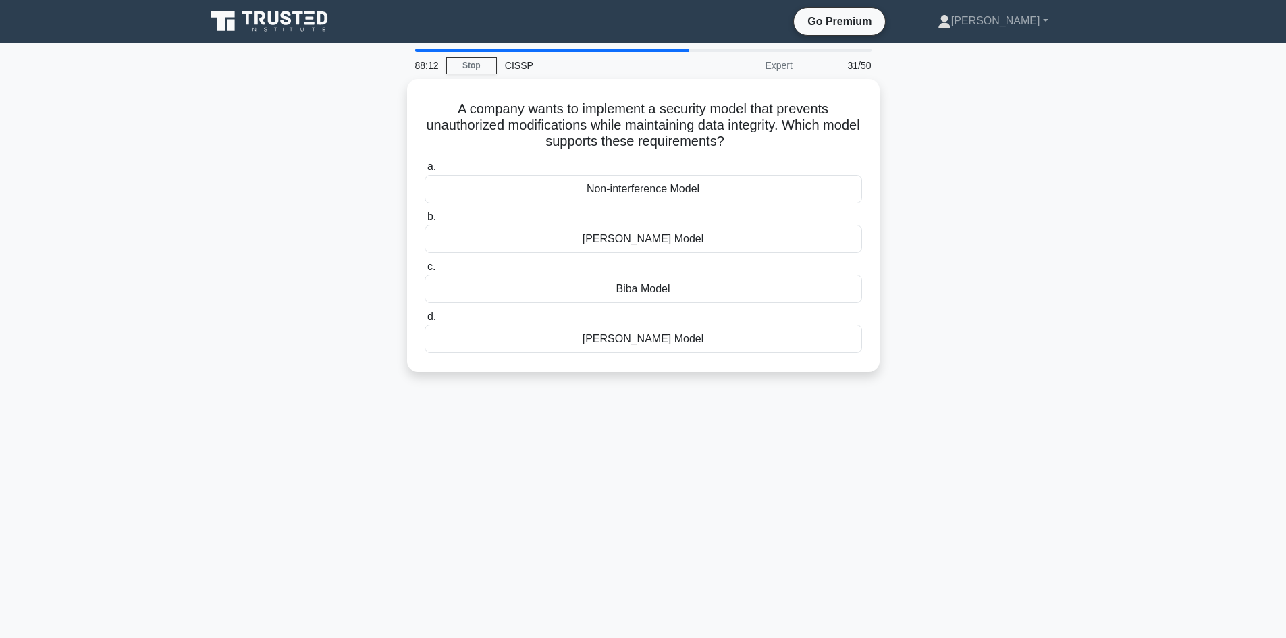
drag, startPoint x: 1026, startPoint y: 393, endPoint x: 397, endPoint y: 99, distance: 694.6
click at [397, 99] on div "88:12 Stop CISSP Expert 31/50 A company wants to implement a security model tha…" at bounding box center [643, 386] width 891 height 675
copy div "A company wants to implement a security model that prevents unauthorized modifi…"
click at [1035, 537] on div "87:59 Stop CISSP Expert 31/50 A company wants to implement a security model tha…" at bounding box center [643, 386] width 891 height 675
click at [645, 288] on div "Biba Model" at bounding box center [643, 285] width 437 height 28
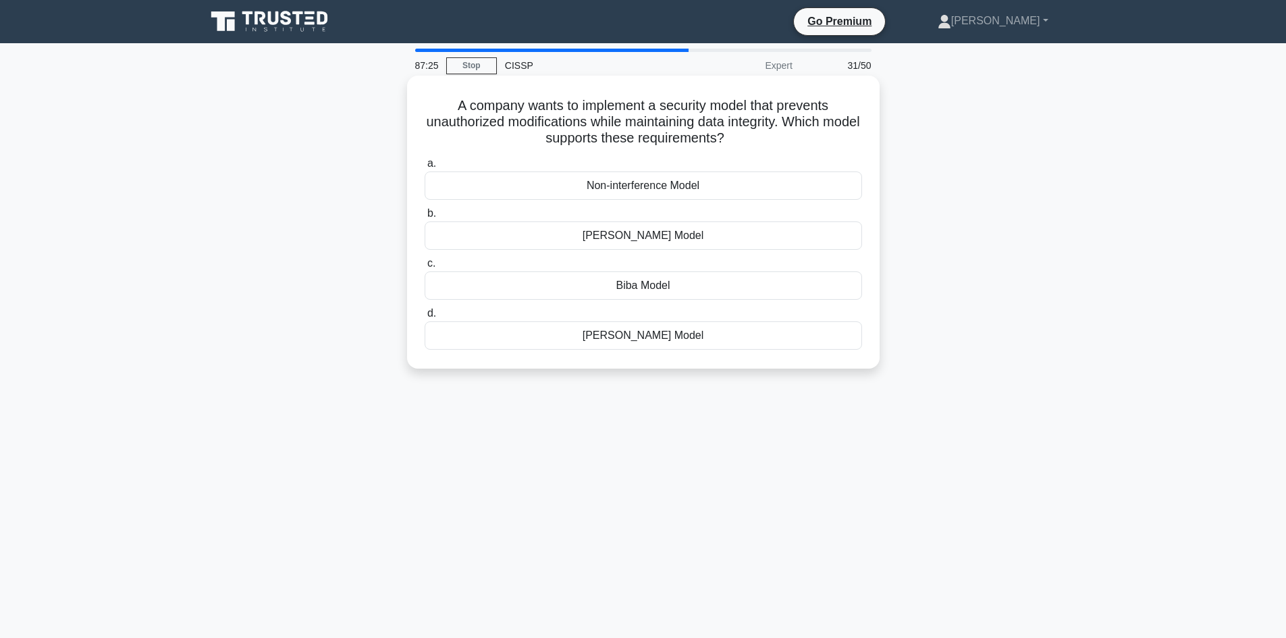
click at [425, 268] on input "c. Biba Model" at bounding box center [425, 263] width 0 height 9
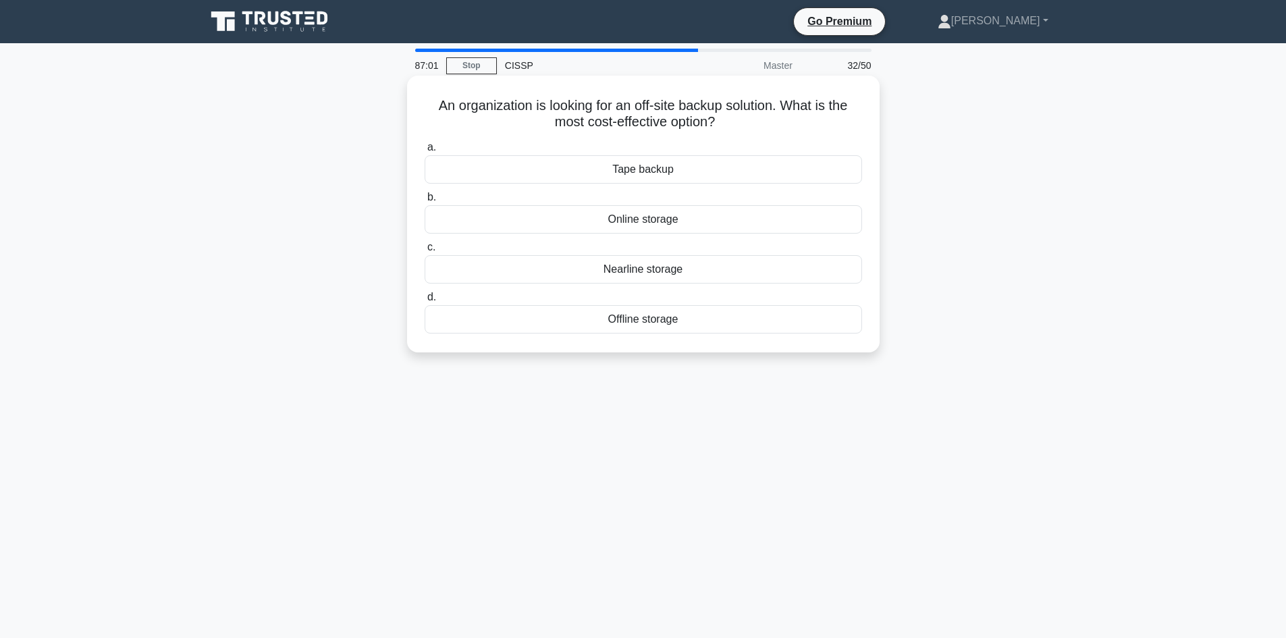
click at [649, 173] on div "Tape backup" at bounding box center [643, 169] width 437 height 28
click at [425, 152] on input "a. Tape backup" at bounding box center [425, 147] width 0 height 9
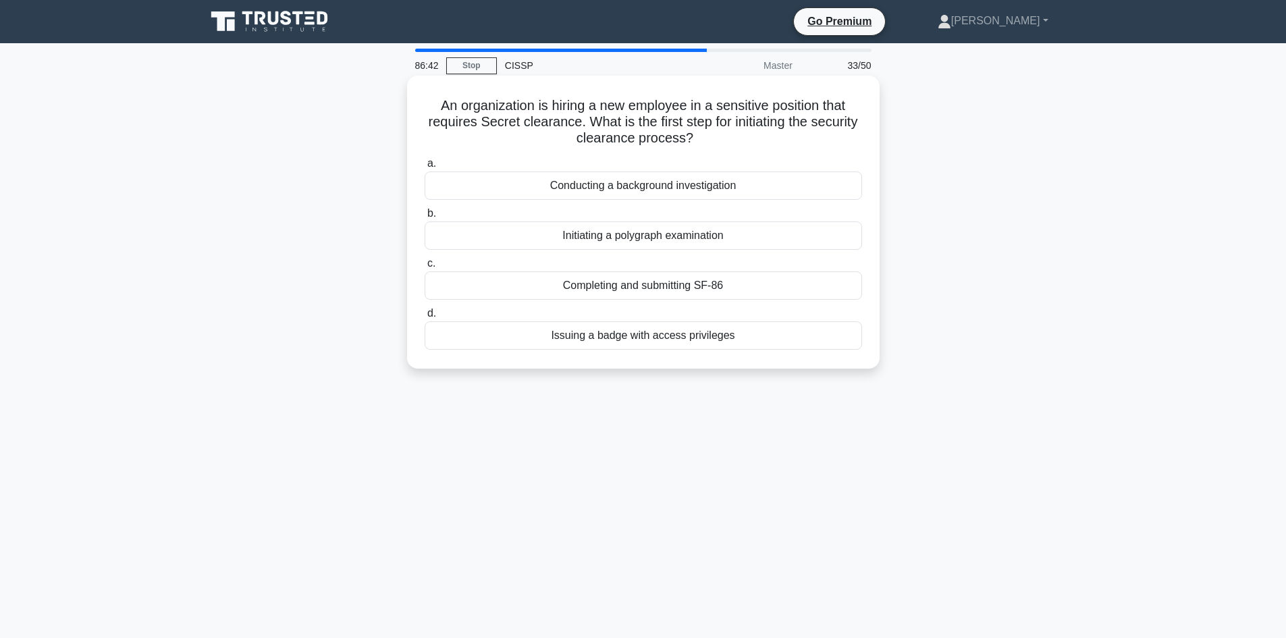
drag, startPoint x: 726, startPoint y: 135, endPoint x: 606, endPoint y: 121, distance: 120.3
click at [606, 121] on h5 "An organization is hiring a new employee in a sensitive position that requires …" at bounding box center [643, 122] width 440 height 50
copy h5 "What is the first step for initiating the security clearance process?"
click at [964, 510] on div "86:25 Stop CISSP Master 33/50 An organization is hiring a new employee in a sen…" at bounding box center [643, 386] width 891 height 675
click at [683, 284] on div "Completing and submitting SF-86" at bounding box center [643, 285] width 437 height 28
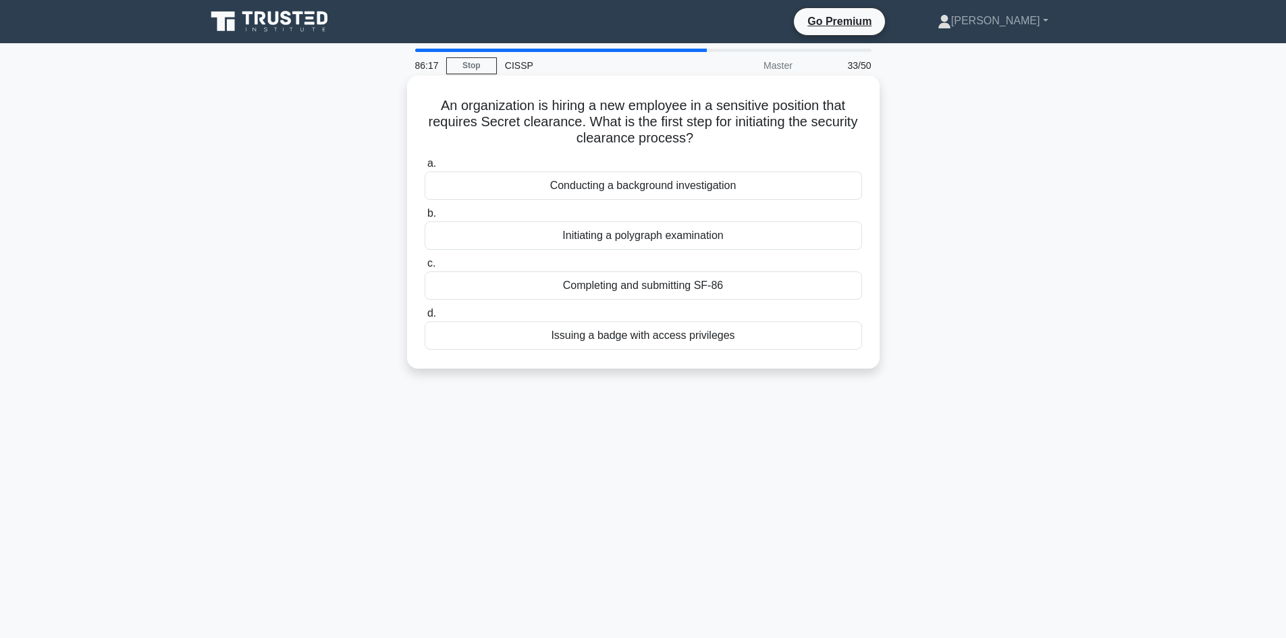
click at [425, 268] on input "c. Completing and submitting SF-86" at bounding box center [425, 263] width 0 height 9
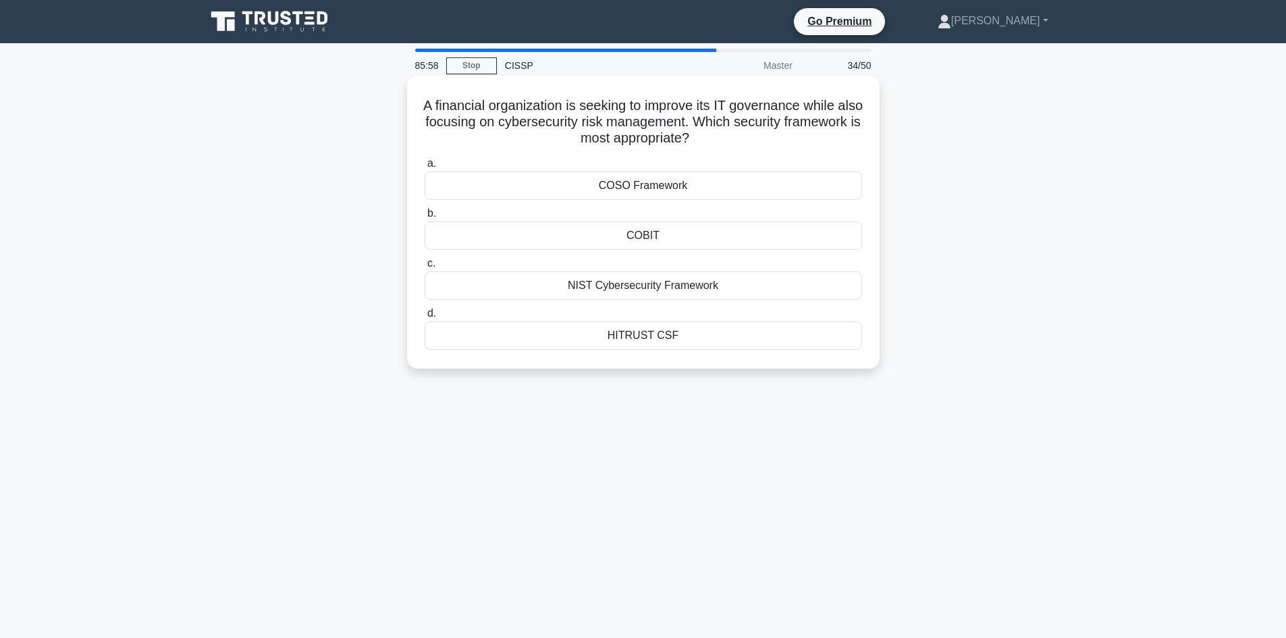
drag, startPoint x: 900, startPoint y: 398, endPoint x: 518, endPoint y: 169, distance: 446.3
click at [520, 170] on div "85:58 Stop CISSP Master 34/50 A financial organization is seeking to improve it…" at bounding box center [643, 386] width 891 height 675
drag, startPoint x: 416, startPoint y: 95, endPoint x: 819, endPoint y: 348, distance: 476.5
click at [819, 348] on div "A financial organization is seeking to improve its IT governance while also foc…" at bounding box center [643, 222] width 462 height 282
copy div "A financial organization is seeking to improve its IT governance while also foc…"
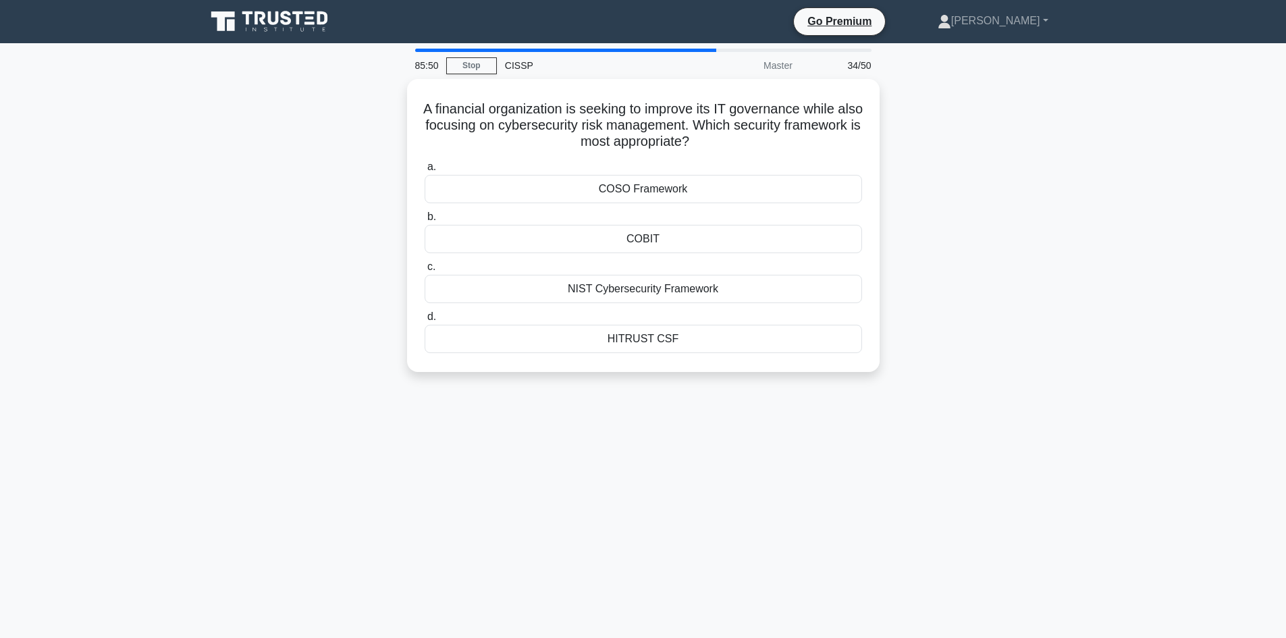
click at [824, 460] on div "85:50 Stop CISSP Master 34/50 A financial organization is seeking to improve it…" at bounding box center [643, 386] width 891 height 675
click at [1012, 298] on div "A financial organization is seeking to improve its IT governance while also foc…" at bounding box center [643, 233] width 891 height 309
click at [630, 238] on div "COBIT" at bounding box center [643, 235] width 437 height 28
click at [425, 218] on input "b. COBIT" at bounding box center [425, 213] width 0 height 9
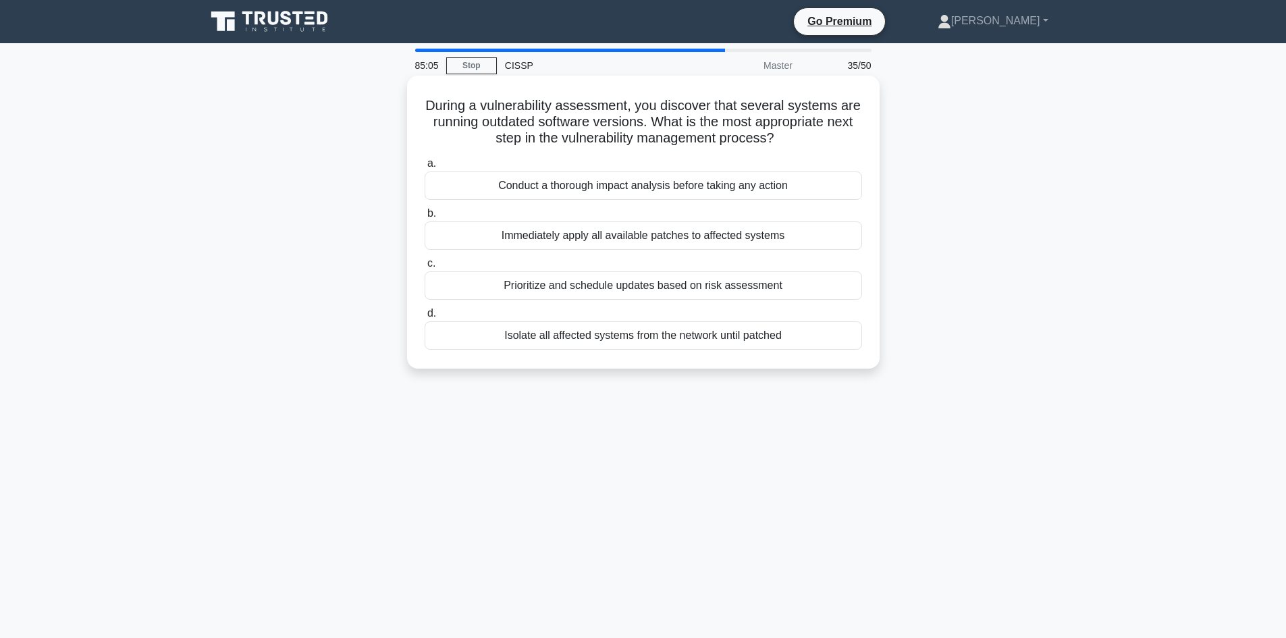
click at [589, 189] on div "Conduct a thorough impact analysis before taking any action" at bounding box center [643, 185] width 437 height 28
click at [425, 168] on input "a. Conduct a thorough impact analysis before taking any action" at bounding box center [425, 163] width 0 height 9
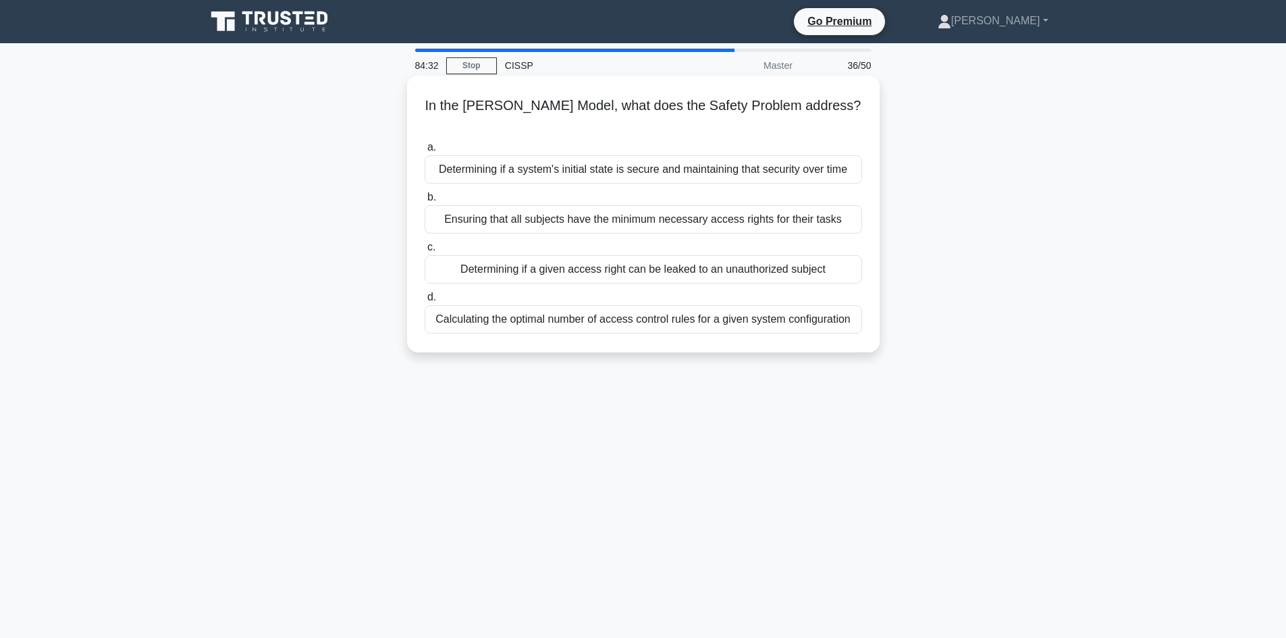
drag, startPoint x: 674, startPoint y: 128, endPoint x: 435, endPoint y: 89, distance: 242.0
click at [435, 89] on div "In the Harrison-Ruzzo-Ullman Model, what does the Safety Problem address? .spin…" at bounding box center [643, 214] width 462 height 266
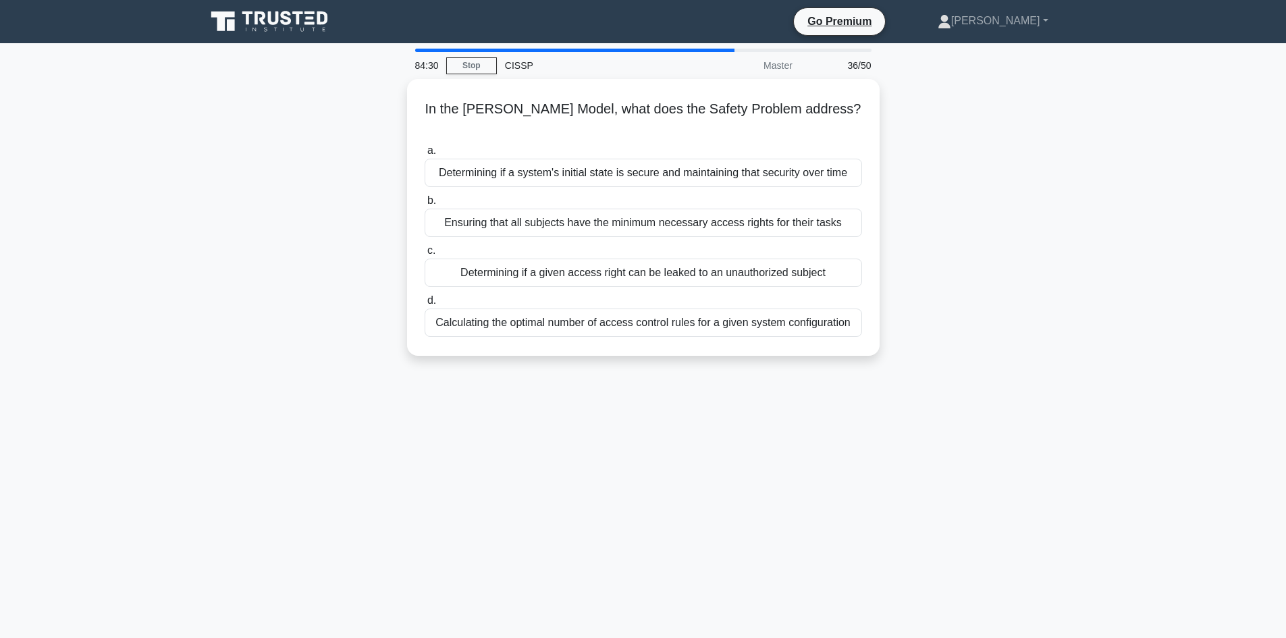
copy h5 "In the Harrison-Ruzzo-Ullman Model, what does the Safety Problem address?"
drag, startPoint x: 984, startPoint y: 455, endPoint x: 404, endPoint y: 95, distance: 683.0
click at [406, 91] on div "83:21 Stop CISSP Master 36/50 In the Harrison-Ruzzo-Ullman Model, what does the…" at bounding box center [643, 386] width 891 height 675
copy div "In the Harrison-Ruzzo-Ullman Model, what does the Safety Problem address? .spin…"
click at [832, 514] on div "83:16 Stop CISSP Master 36/50 In the Harrison-Ruzzo-Ullman Model, what does the…" at bounding box center [643, 386] width 891 height 675
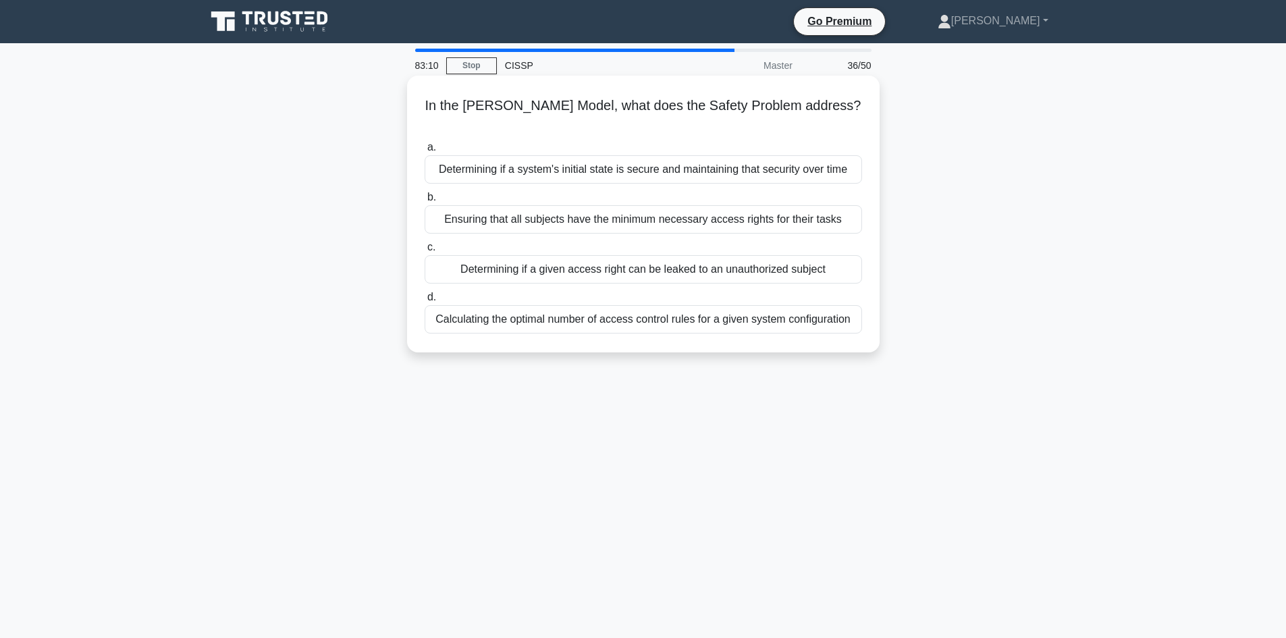
click at [655, 270] on div "Determining if a given access right can be leaked to an unauthorized subject" at bounding box center [643, 269] width 437 height 28
click at [425, 252] on input "c. Determining if a given access right can be leaked to an unauthorized subject" at bounding box center [425, 247] width 0 height 9
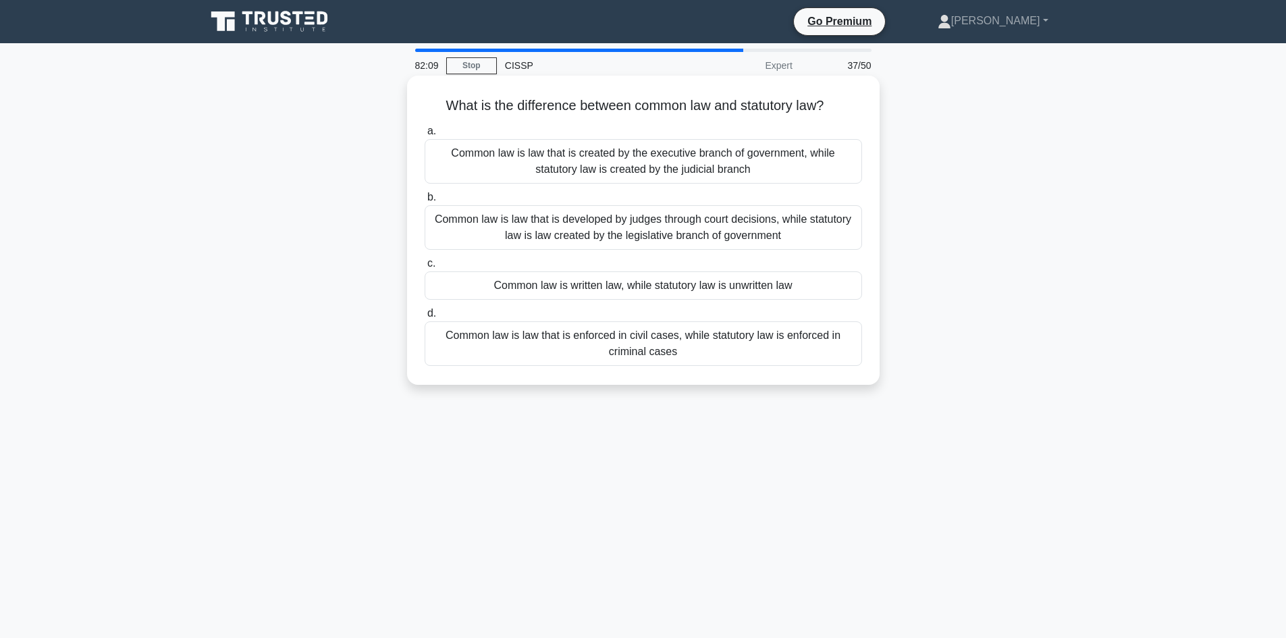
click at [720, 223] on div "Common law is law that is developed by judges through court decisions, while st…" at bounding box center [643, 227] width 437 height 45
click at [425, 202] on input "b. Common law is law that is developed by judges through court decisions, while…" at bounding box center [425, 197] width 0 height 9
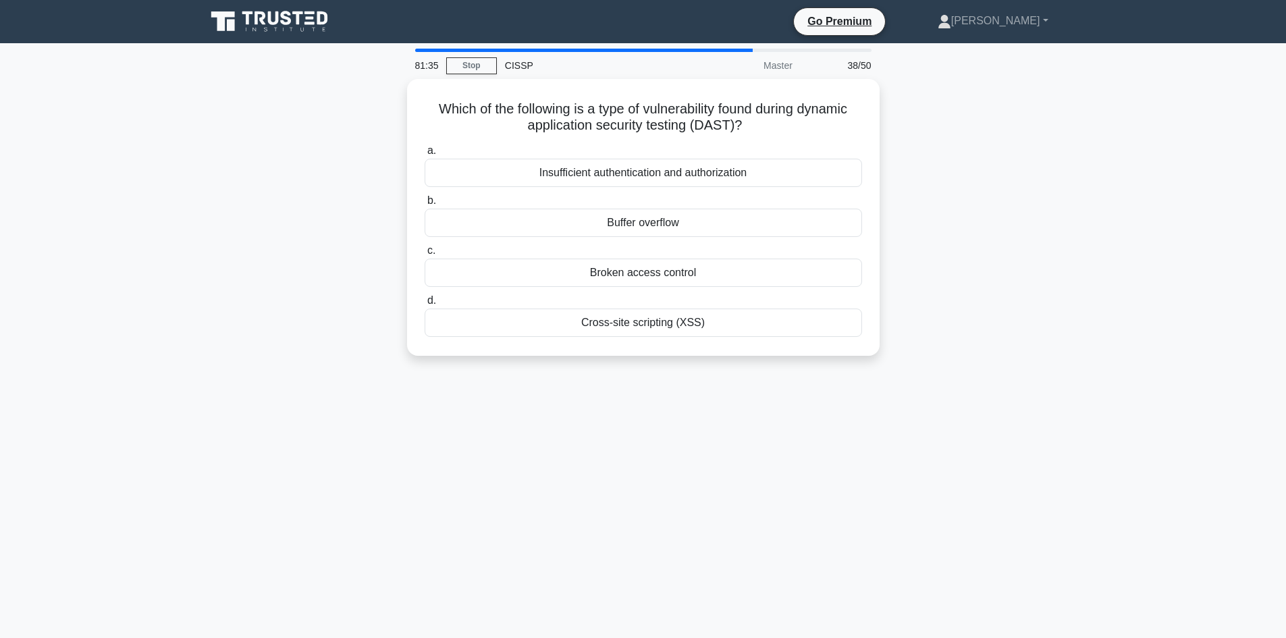
click at [720, 223] on div "Buffer overflow" at bounding box center [643, 223] width 437 height 28
click at [425, 205] on input "b. Buffer overflow" at bounding box center [425, 200] width 0 height 9
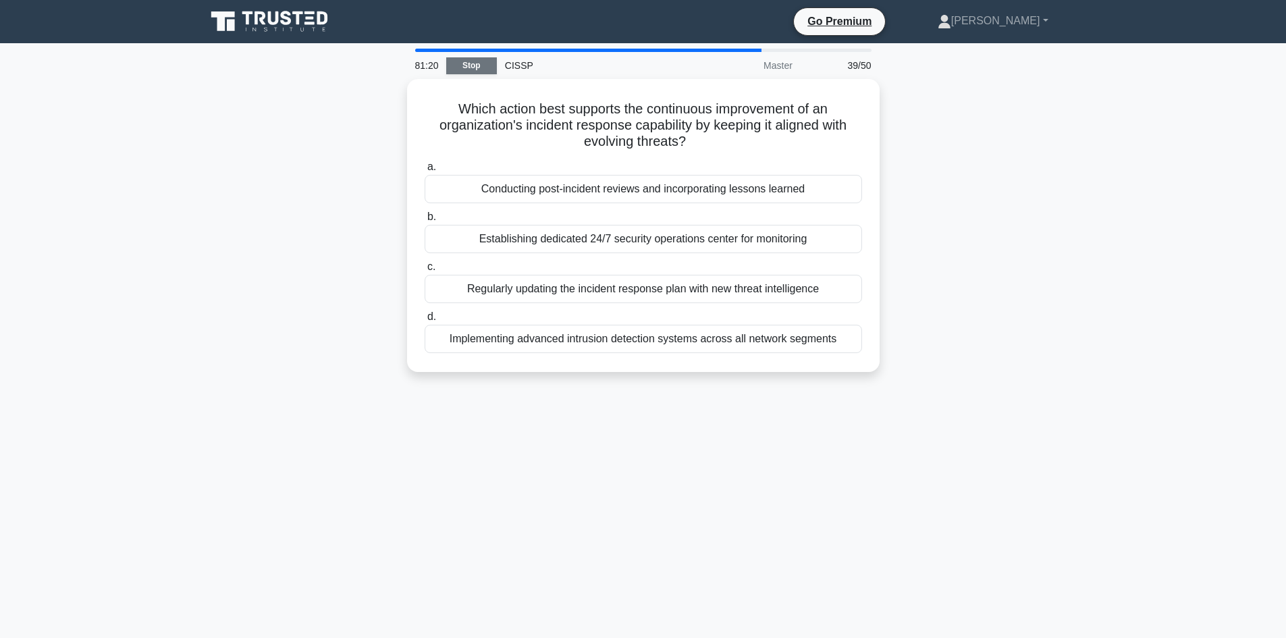
drag, startPoint x: 476, startPoint y: 65, endPoint x: 483, endPoint y: 65, distance: 7.5
click at [477, 65] on link "Stop" at bounding box center [471, 65] width 51 height 17
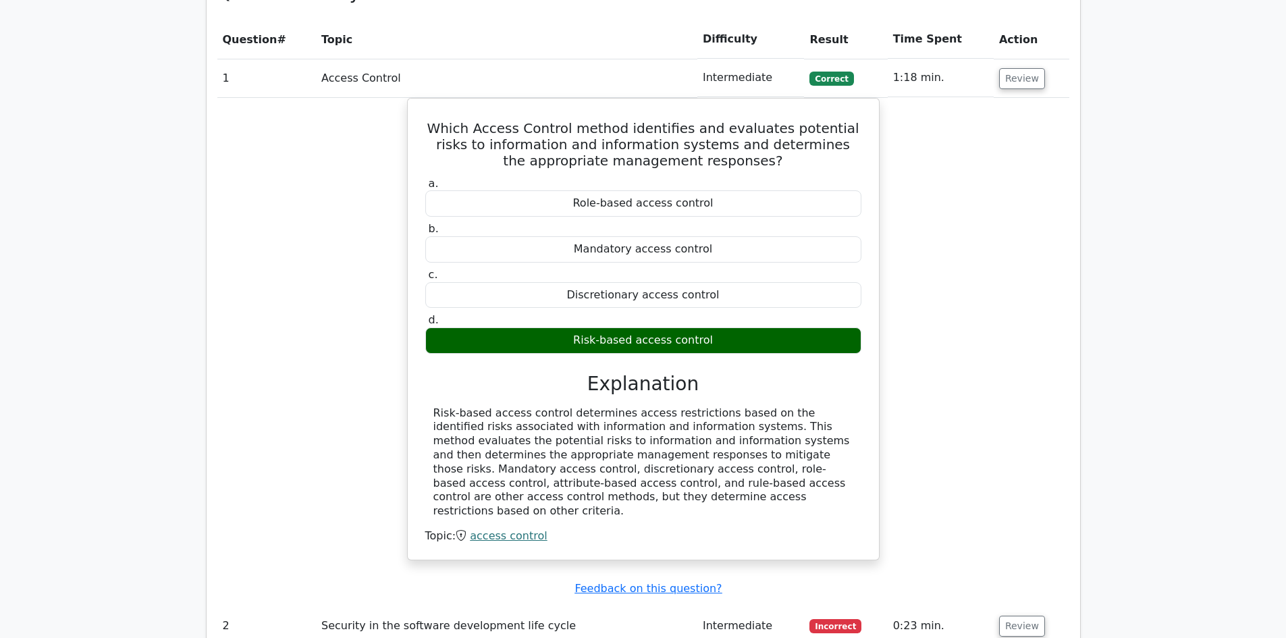
scroll to position [1823, 0]
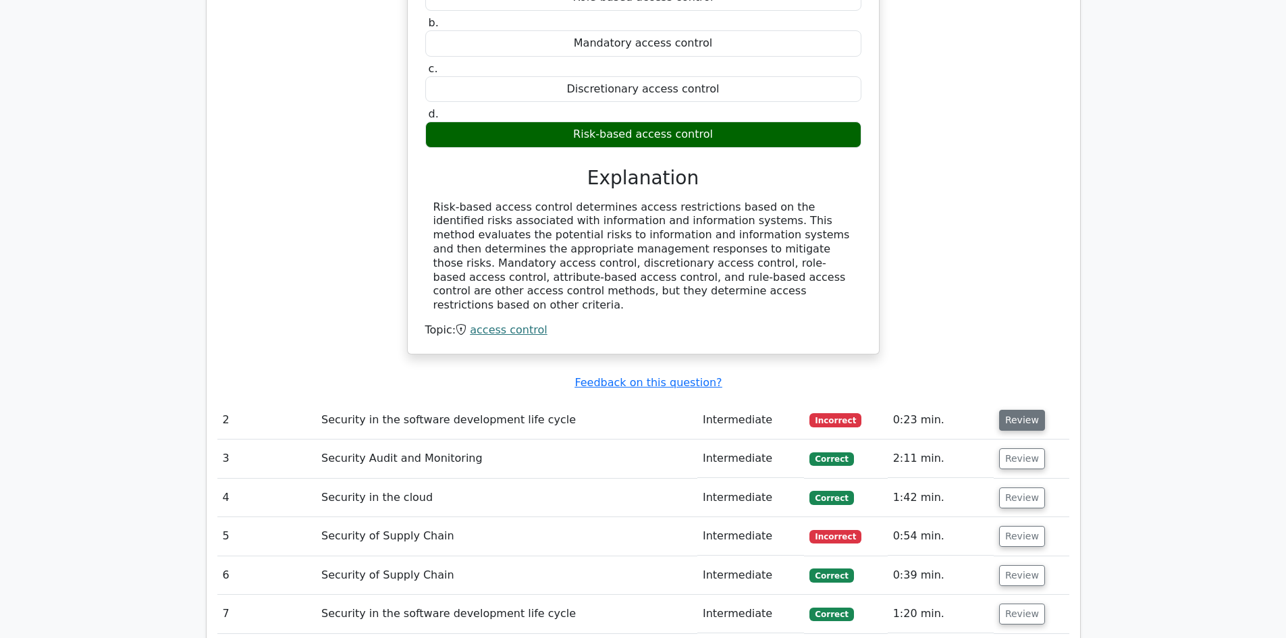
click at [1015, 410] on button "Review" at bounding box center [1022, 420] width 46 height 21
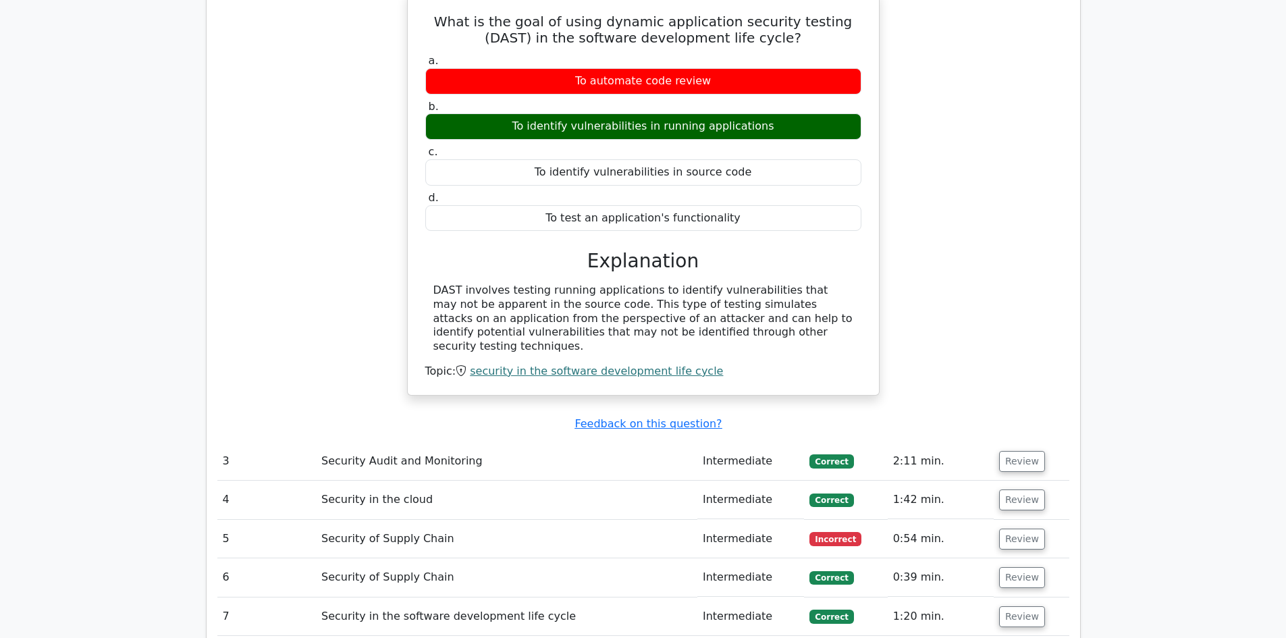
scroll to position [2295, 0]
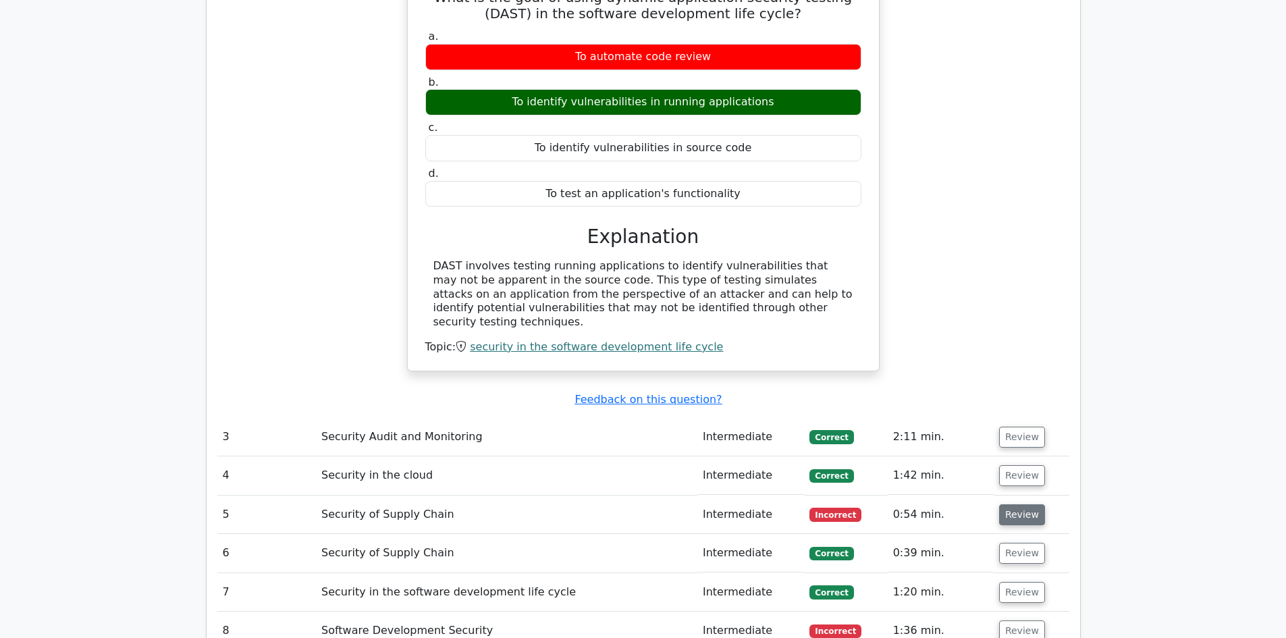
click at [1008, 504] on button "Review" at bounding box center [1022, 514] width 46 height 21
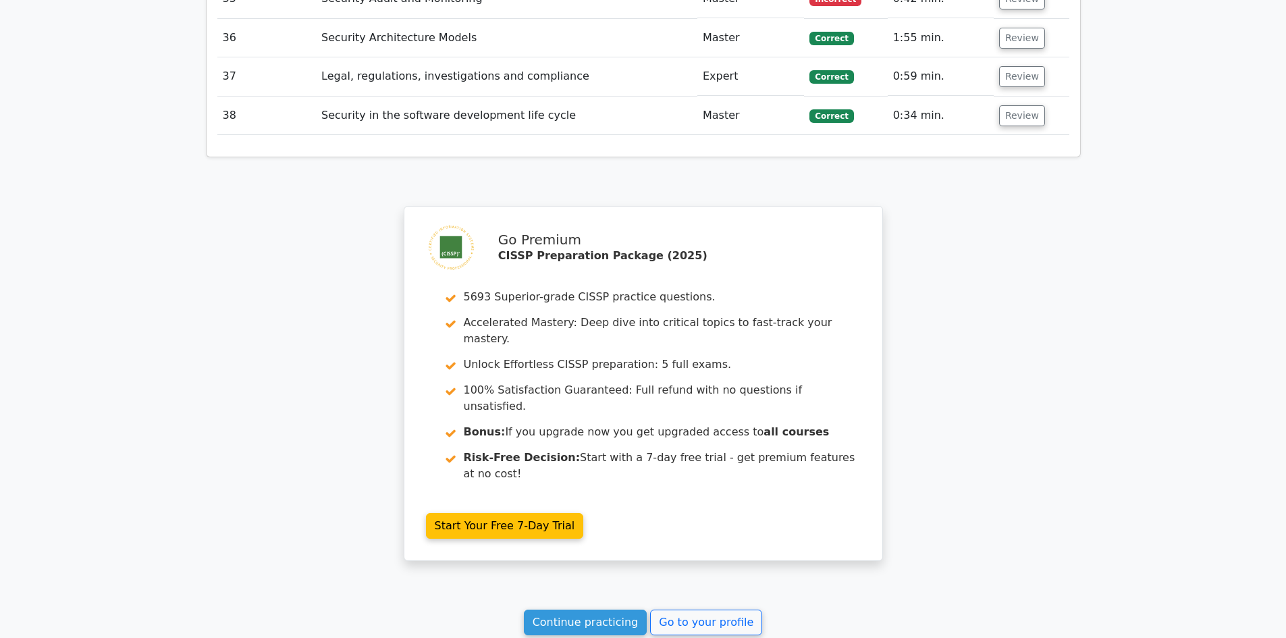
scroll to position [4772, 0]
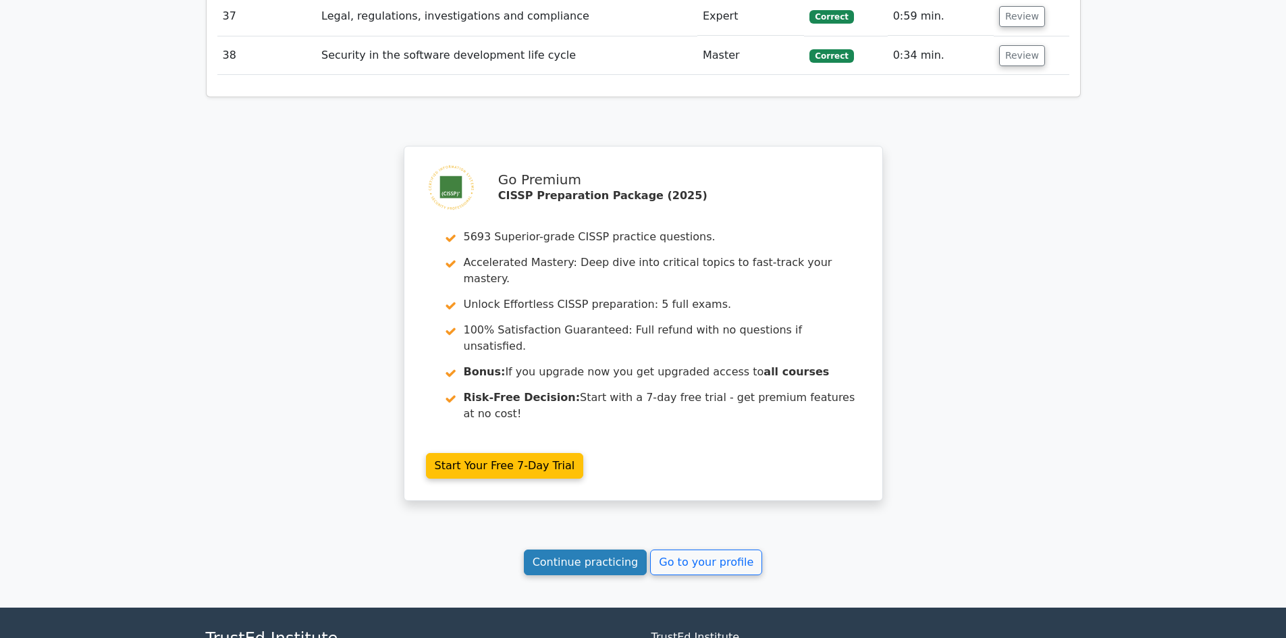
click at [614, 549] on link "Continue practicing" at bounding box center [586, 562] width 124 height 26
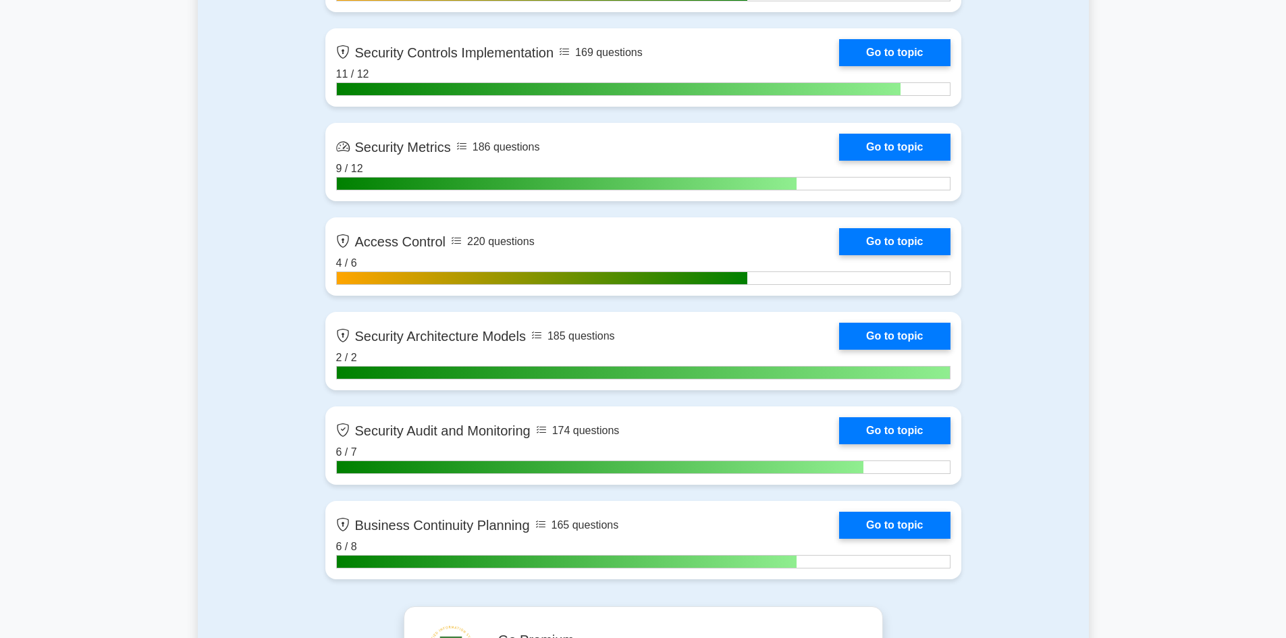
scroll to position [3123, 0]
